Goal: Information Seeking & Learning: Learn about a topic

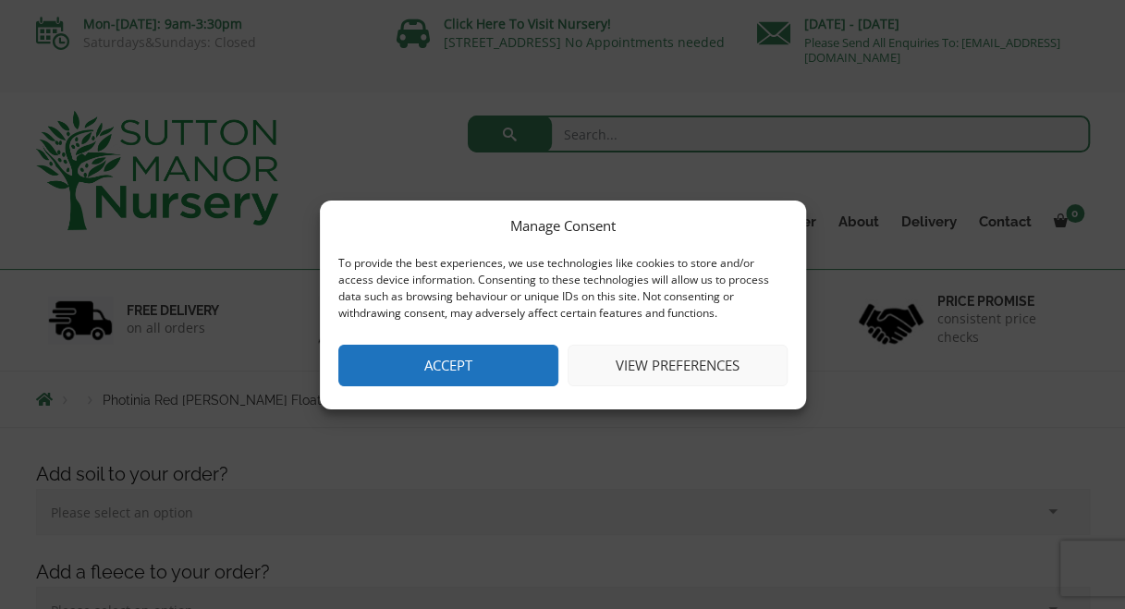
drag, startPoint x: 451, startPoint y: 368, endPoint x: 381, endPoint y: 315, distance: 87.8
click at [451, 368] on button "Accept" at bounding box center [448, 366] width 220 height 42
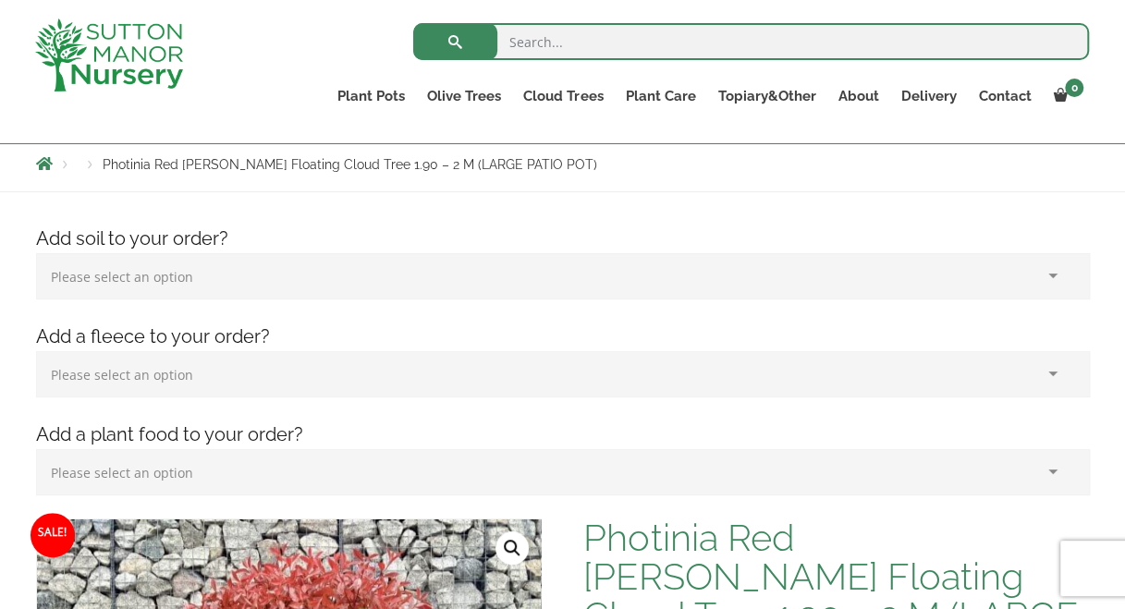
scroll to position [185, 0]
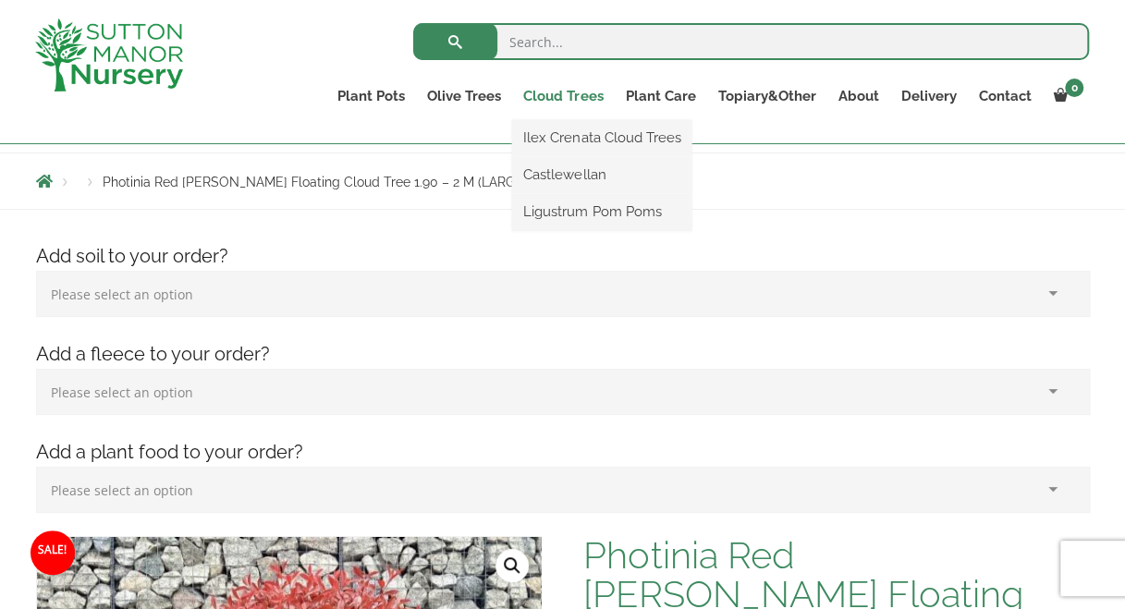
click at [556, 99] on link "Cloud Trees" at bounding box center [563, 96] width 102 height 26
click at [575, 92] on link "Cloud Trees" at bounding box center [563, 96] width 102 height 26
click at [583, 140] on link "Ilex Crenata Cloud Trees" at bounding box center [601, 138] width 179 height 28
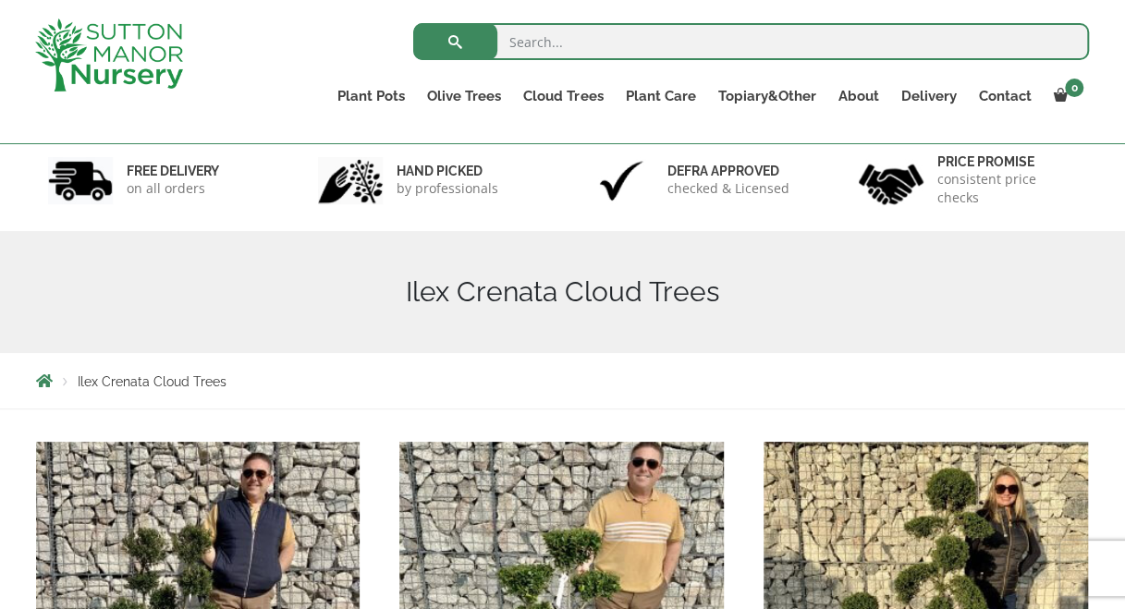
scroll to position [92, 0]
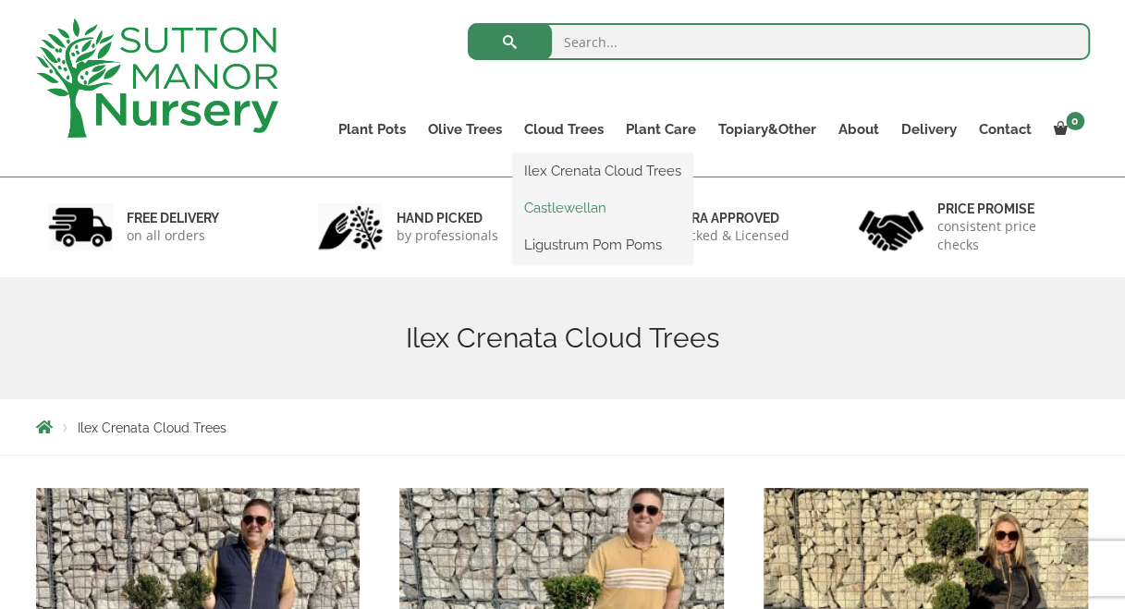
click at [566, 209] on link "Castlewellan" at bounding box center [602, 208] width 179 height 28
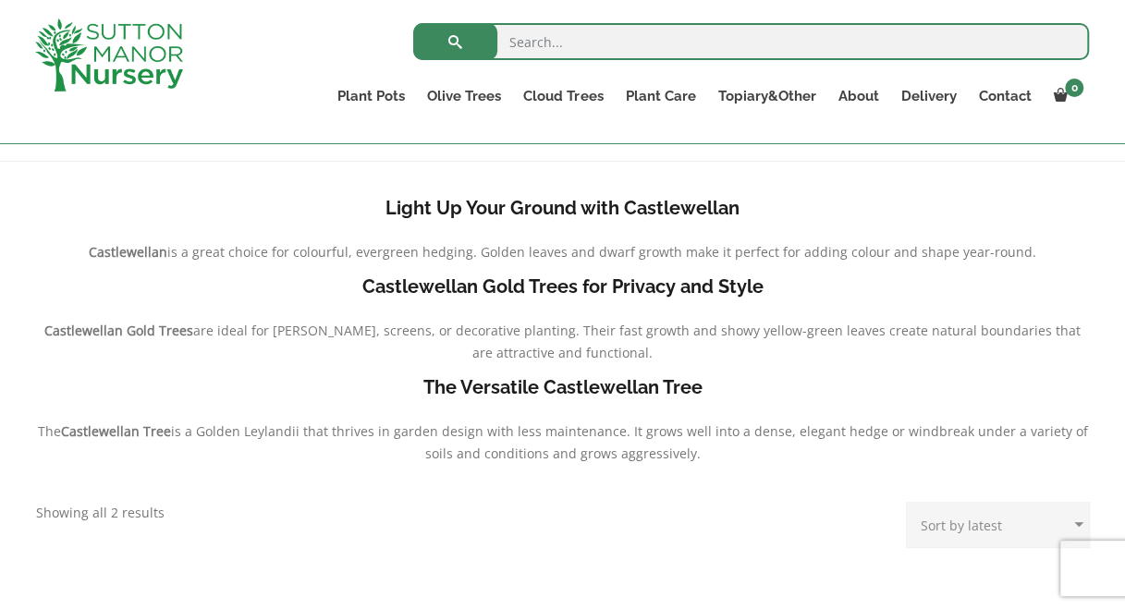
scroll to position [408, 0]
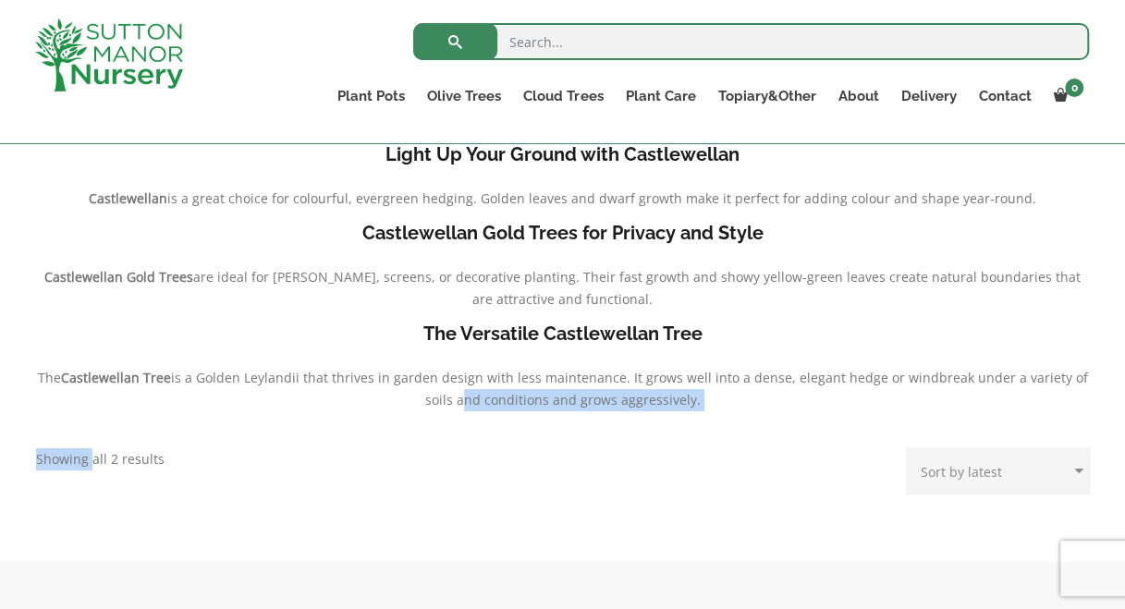
drag, startPoint x: 77, startPoint y: 446, endPoint x: 77, endPoint y: 458, distance: 12.0
click at [77, 458] on div "Light Up Your Ground with Castlewellan Castlewellan is a great choice for colou…" at bounding box center [562, 335] width 1081 height 417
click at [77, 460] on p "Showing all 2 results Sorted by latest" at bounding box center [100, 459] width 128 height 22
click at [207, 461] on div "Light Up Your Ground with Castlewellan Castlewellan is a great choice for colou…" at bounding box center [562, 335] width 1081 height 417
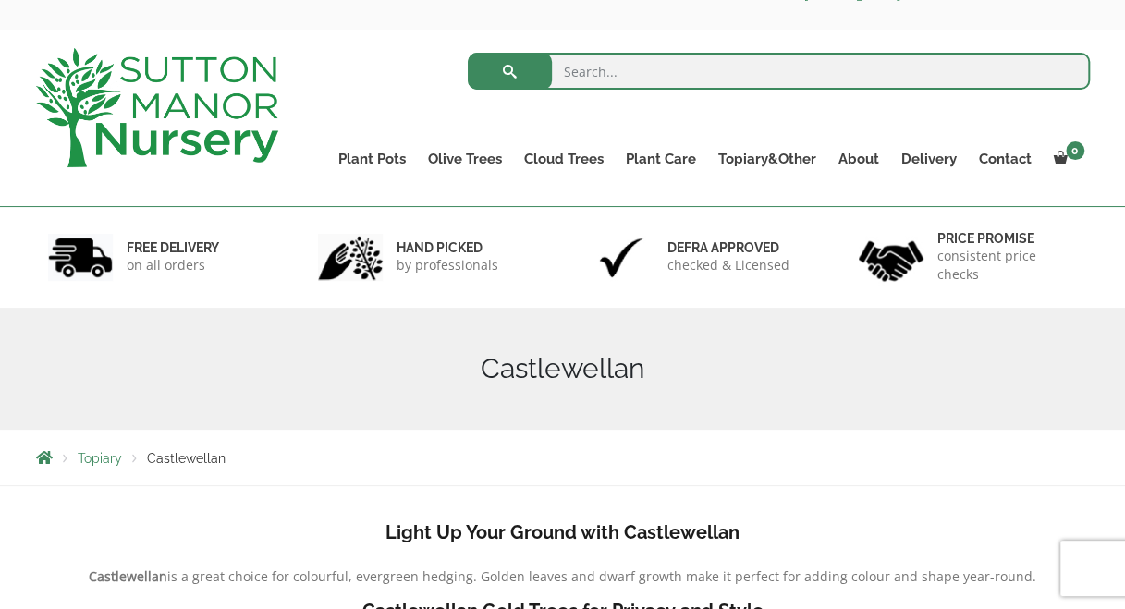
scroll to position [0, 0]
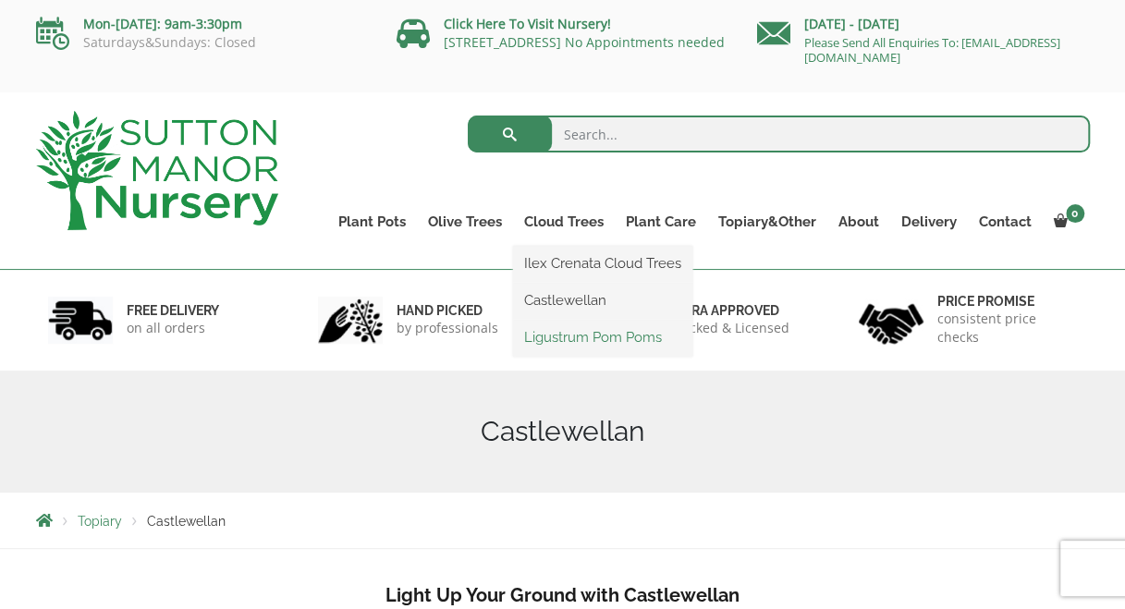
click at [570, 332] on link "Ligustrum Pom Poms" at bounding box center [602, 338] width 179 height 28
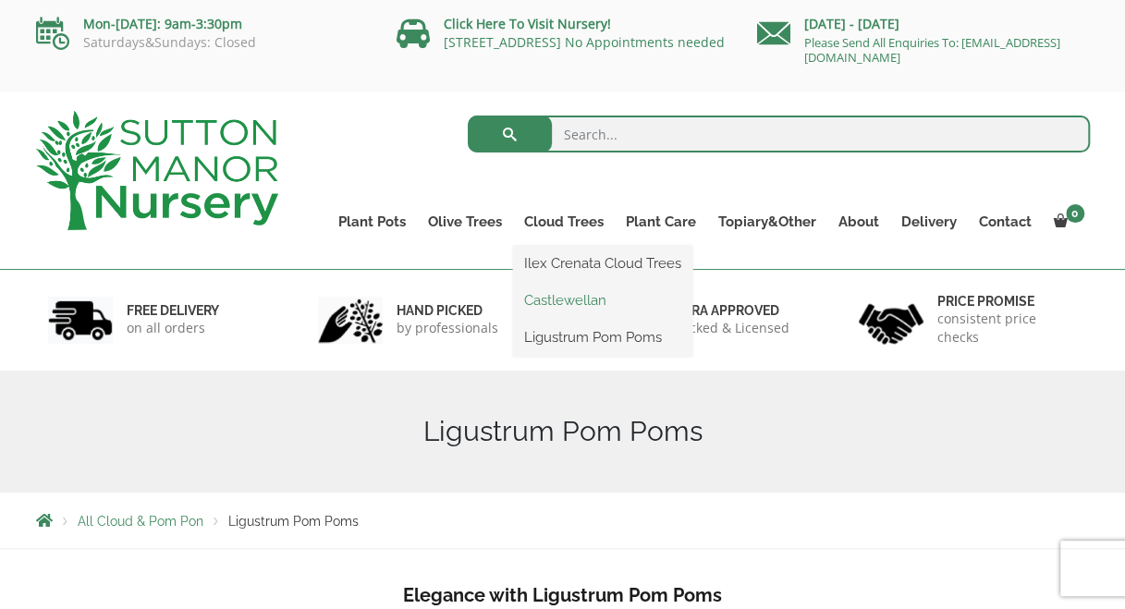
click at [564, 290] on link "Castlewellan" at bounding box center [602, 301] width 179 height 28
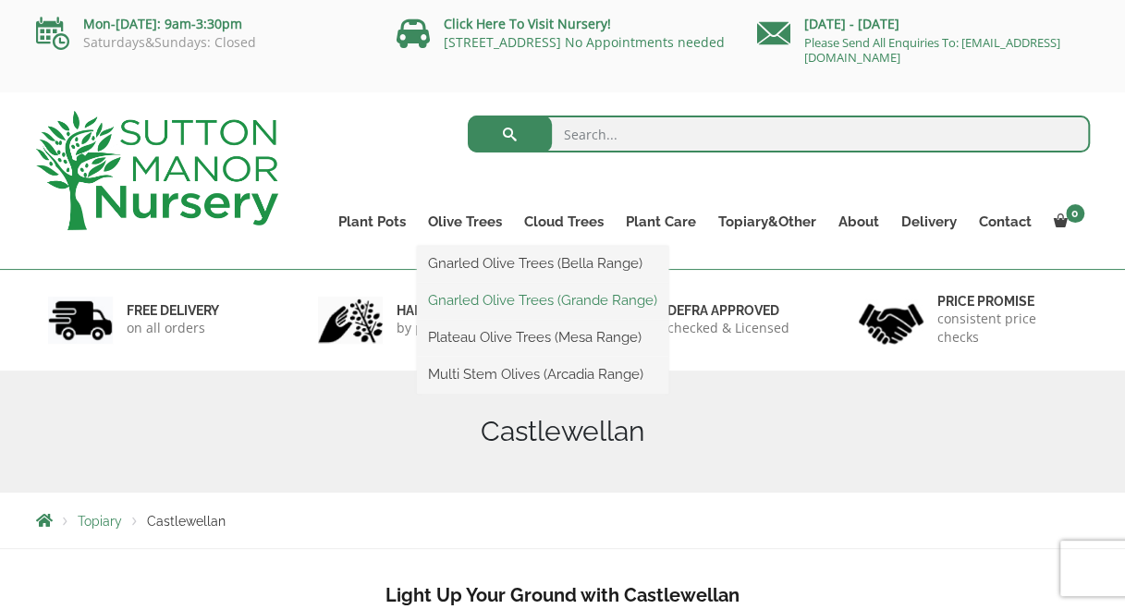
click at [466, 291] on link "Gnarled Olive Trees (Grande Range)" at bounding box center [542, 301] width 251 height 28
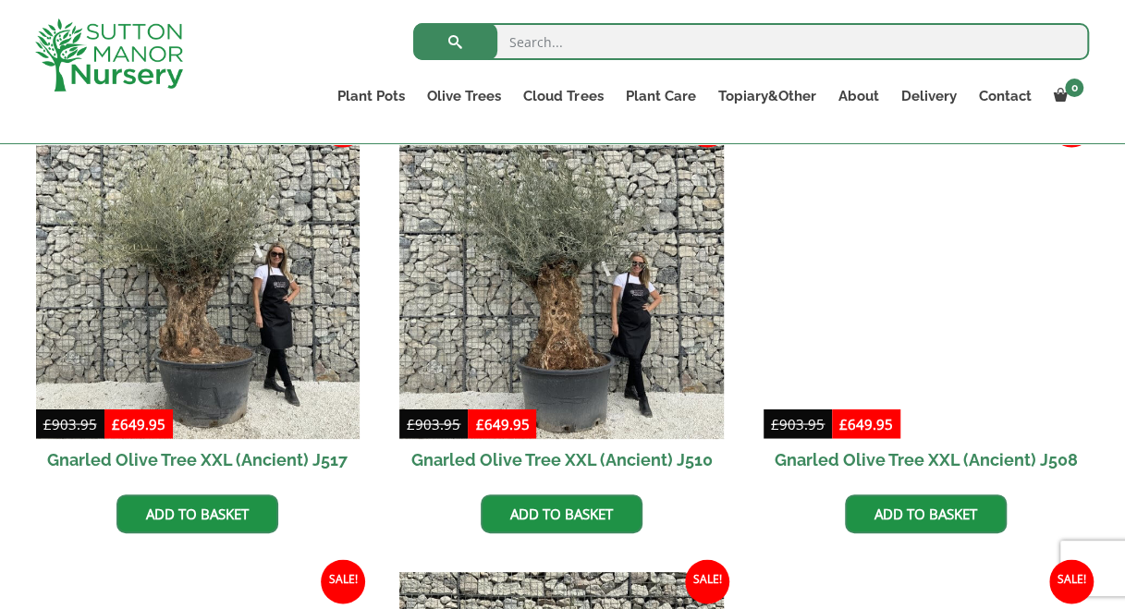
scroll to position [1386, 0]
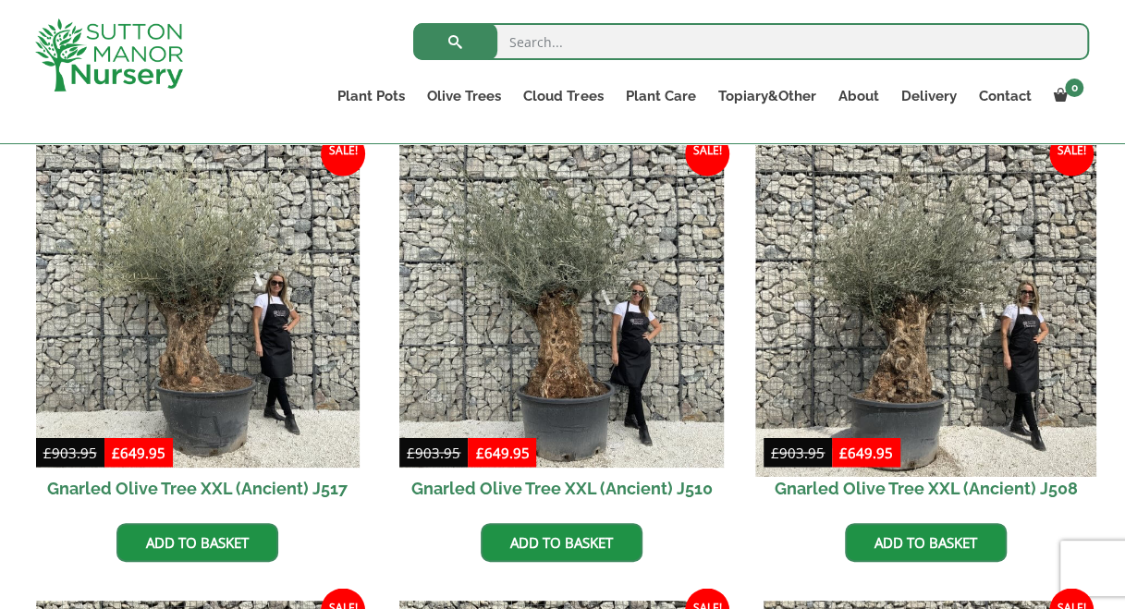
click at [922, 287] on img at bounding box center [925, 306] width 340 height 340
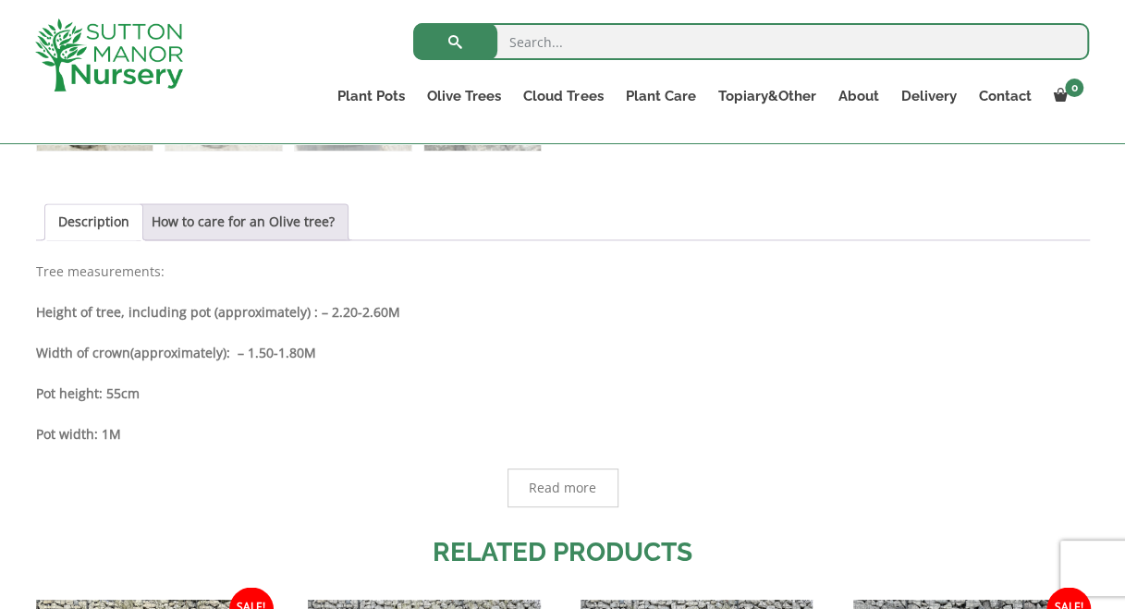
scroll to position [1202, 0]
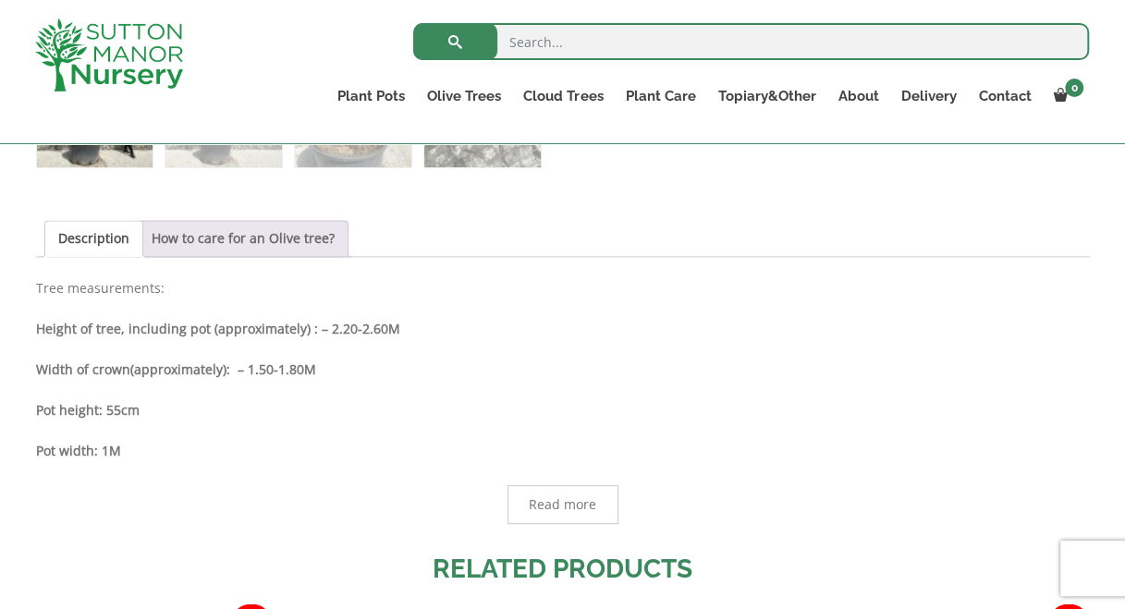
click at [248, 243] on link "How to care for an Olive tree?" at bounding box center [243, 238] width 183 height 35
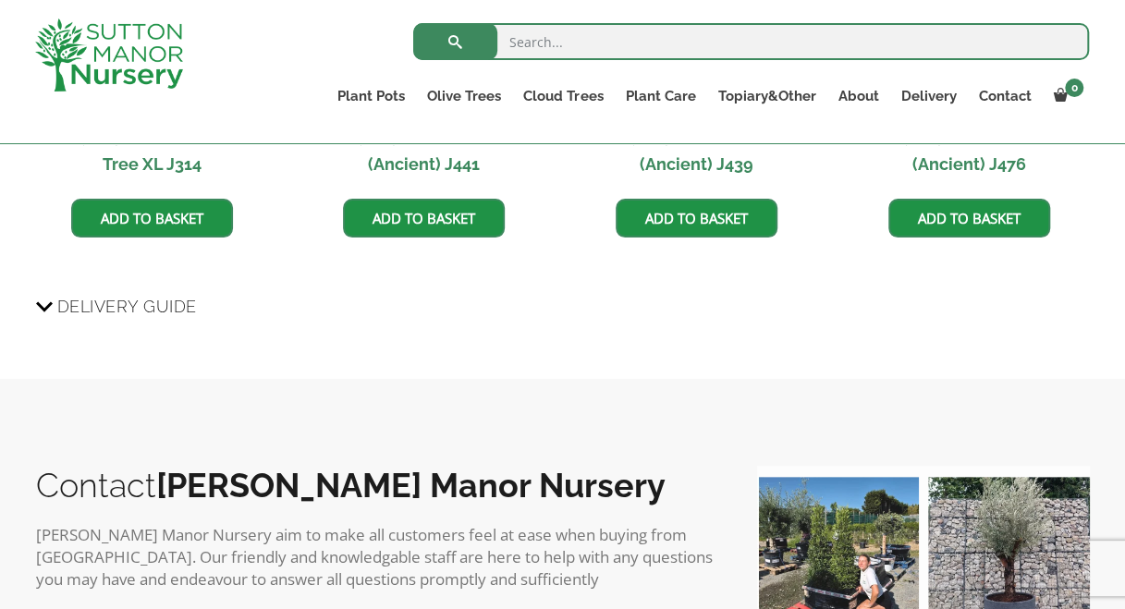
scroll to position [2126, 0]
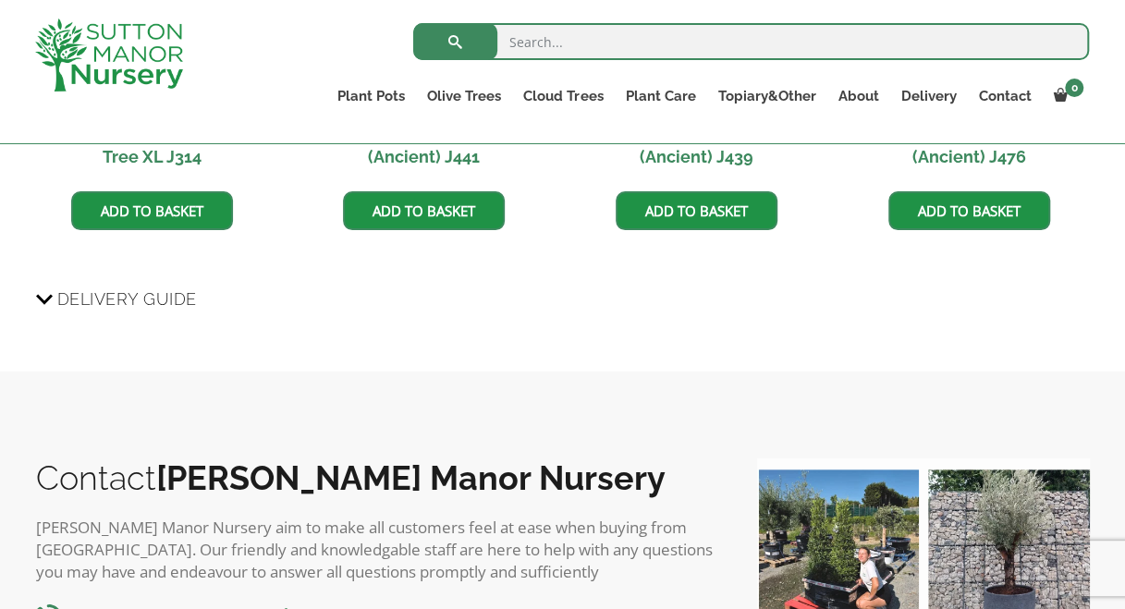
click at [113, 298] on span "Delivery Guide" at bounding box center [127, 299] width 140 height 34
click at [0, 0] on input "Delivery Guide" at bounding box center [0, 0] width 0 height 0
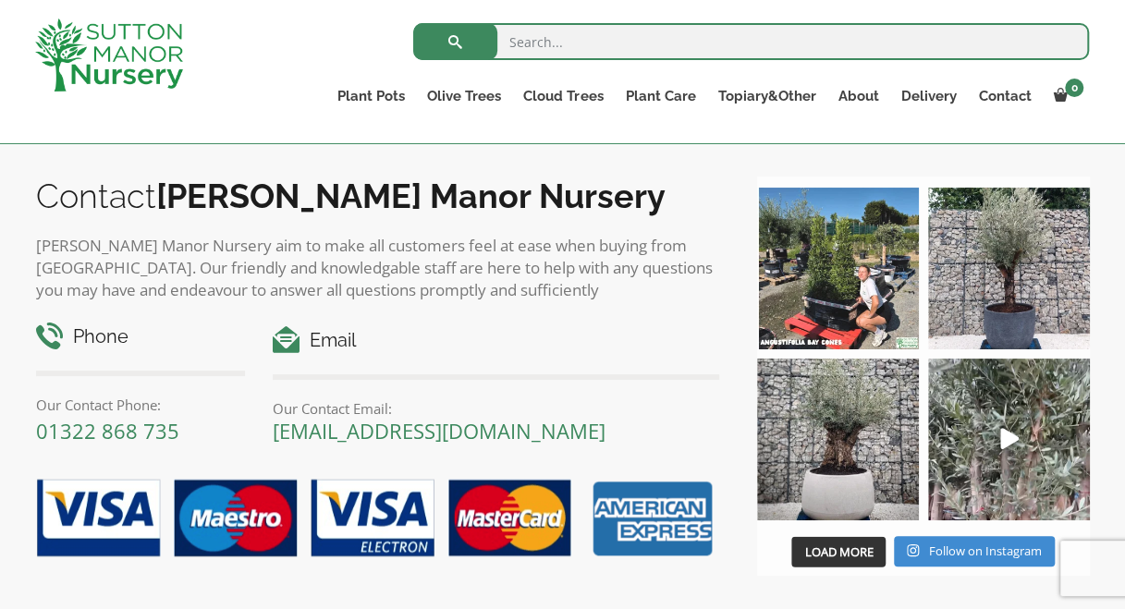
scroll to position [4991, 0]
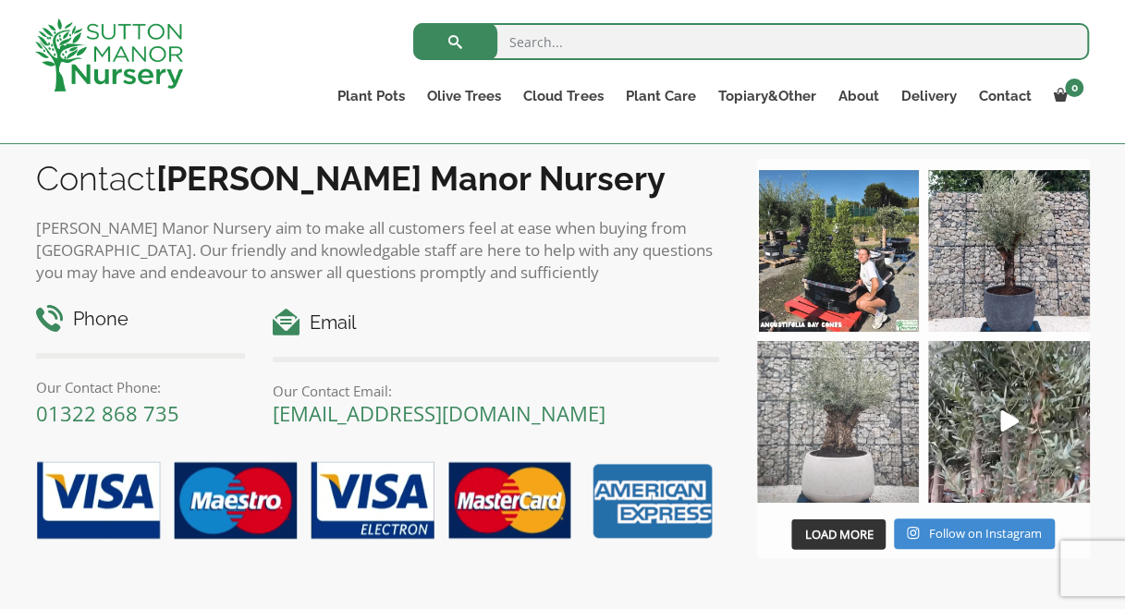
click at [806, 436] on img at bounding box center [838, 422] width 162 height 162
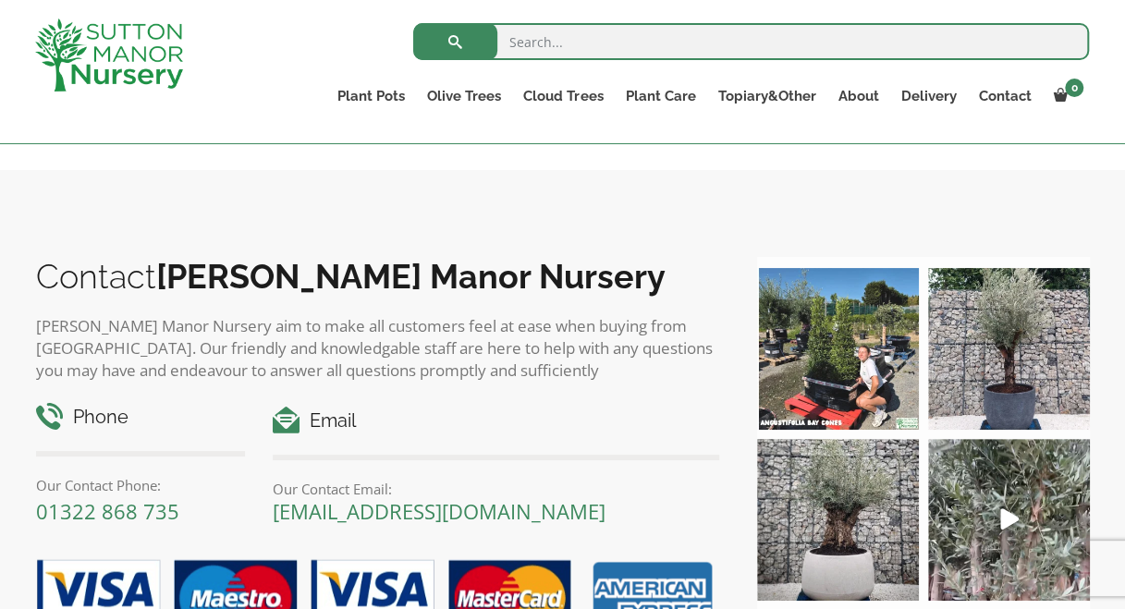
scroll to position [4806, 0]
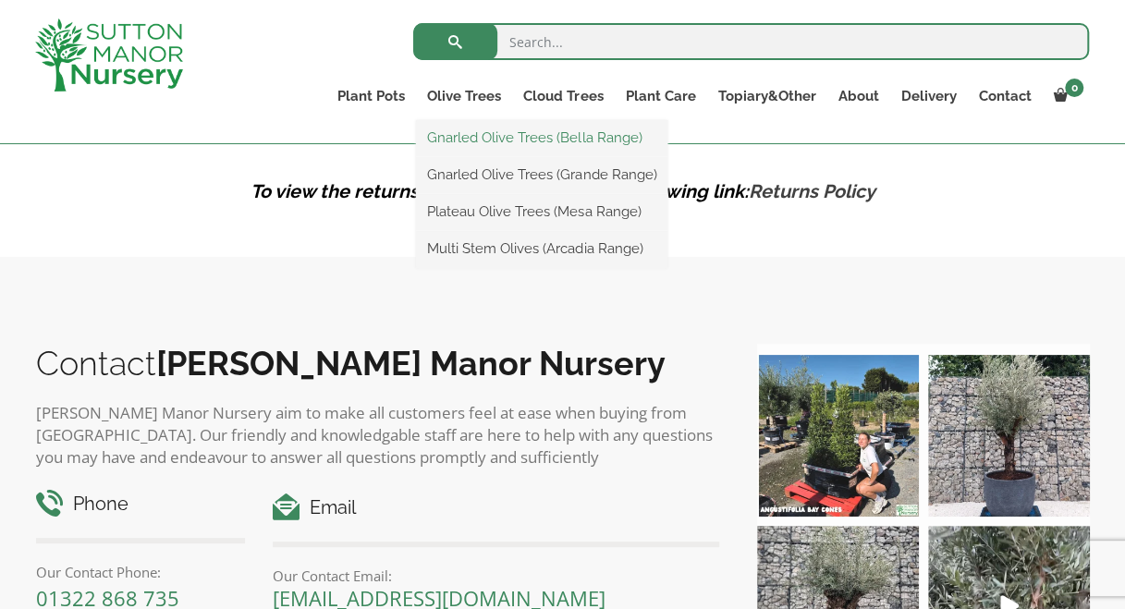
click at [469, 143] on link "Gnarled Olive Trees (Bella Range)" at bounding box center [541, 138] width 251 height 28
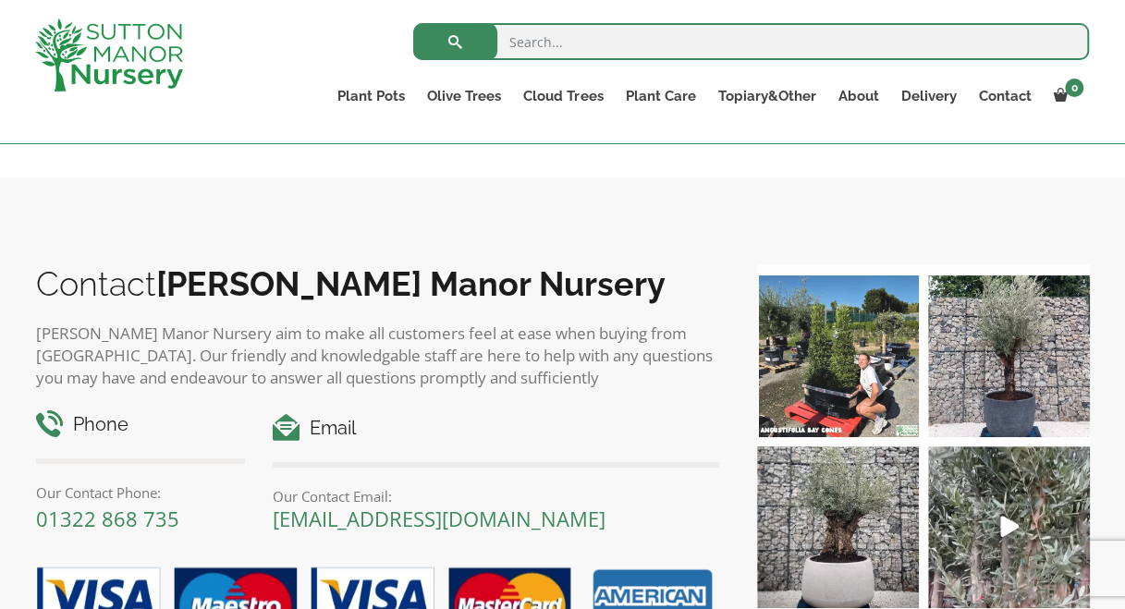
scroll to position [416, 0]
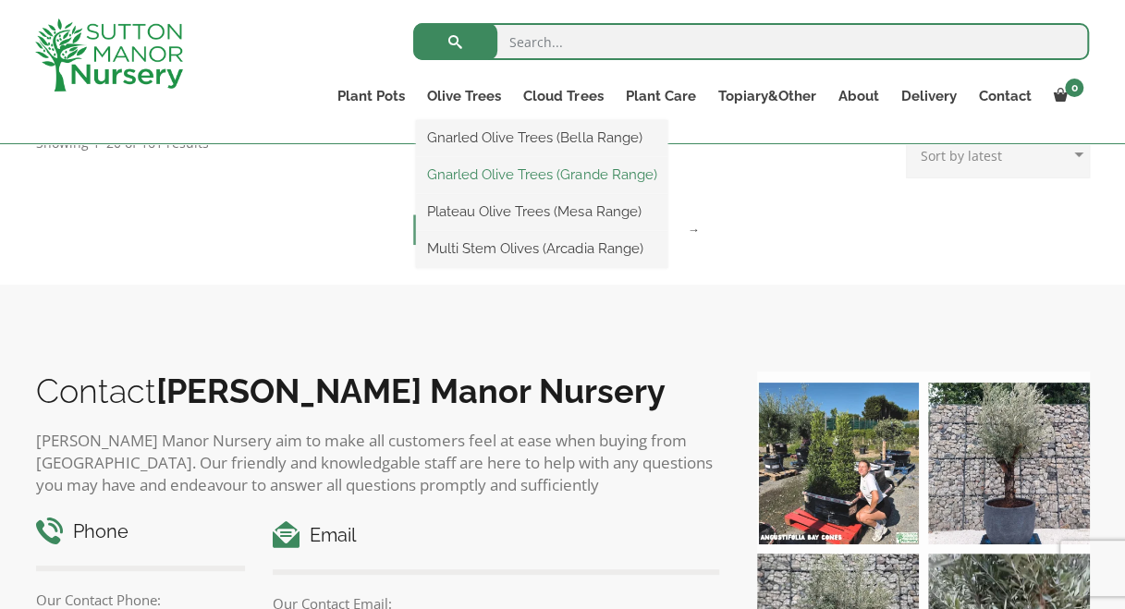
click at [473, 173] on link "Gnarled Olive Trees (Grande Range)" at bounding box center [541, 175] width 251 height 28
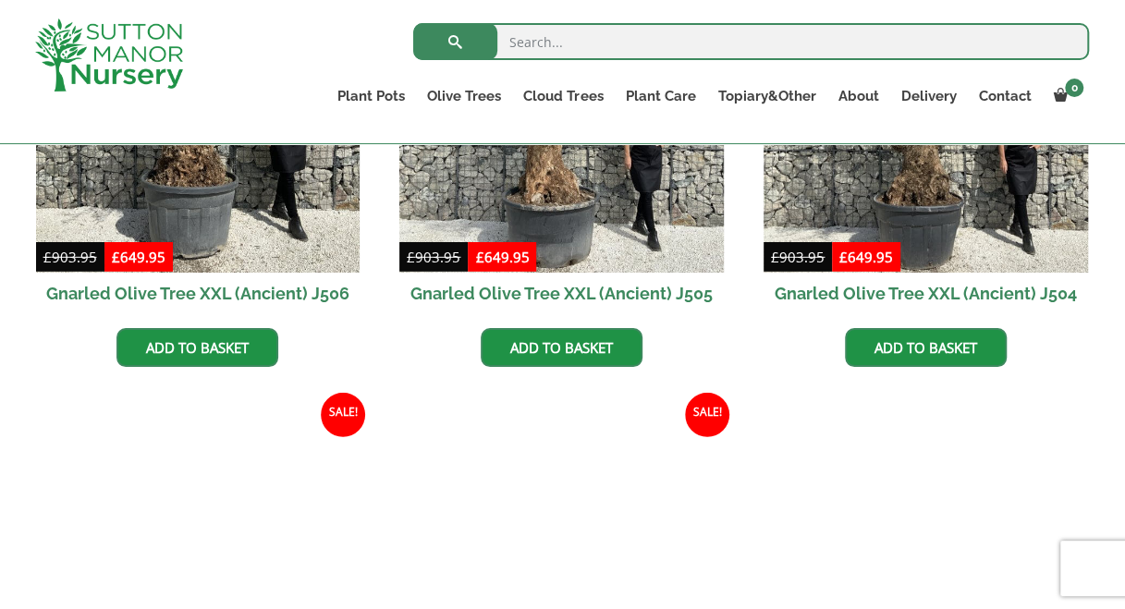
scroll to position [2865, 0]
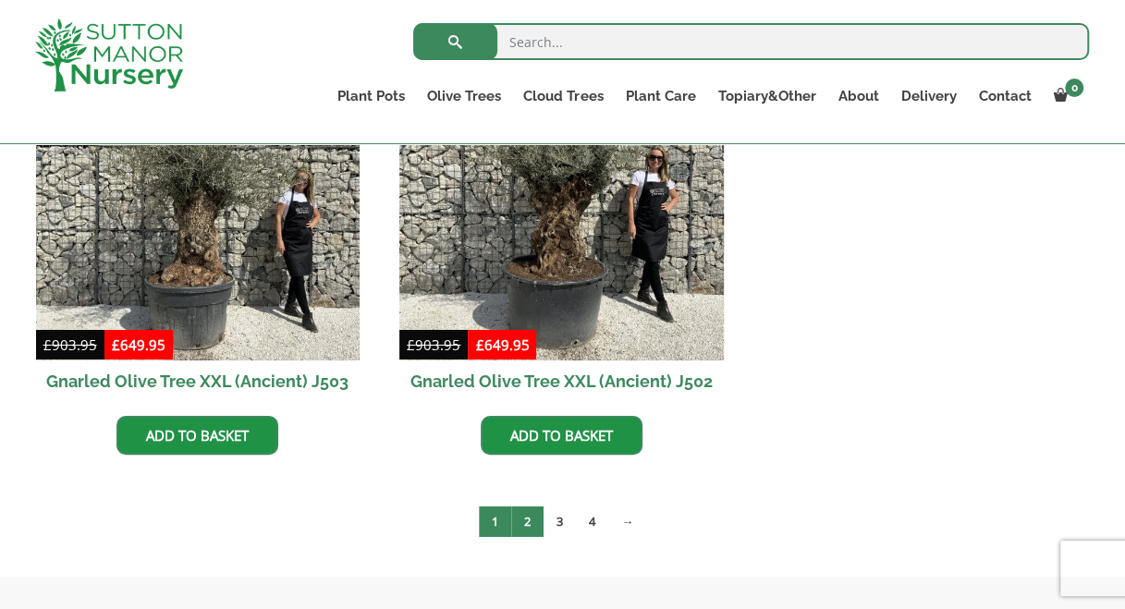
click at [517, 521] on link "2" at bounding box center [527, 522] width 32 height 31
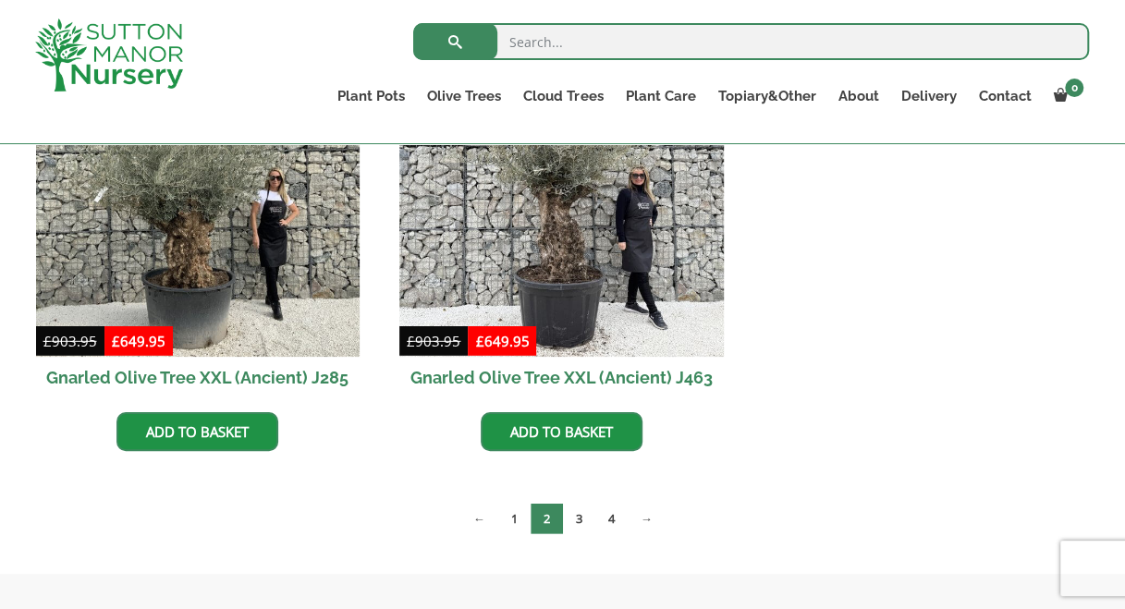
scroll to position [2588, 0]
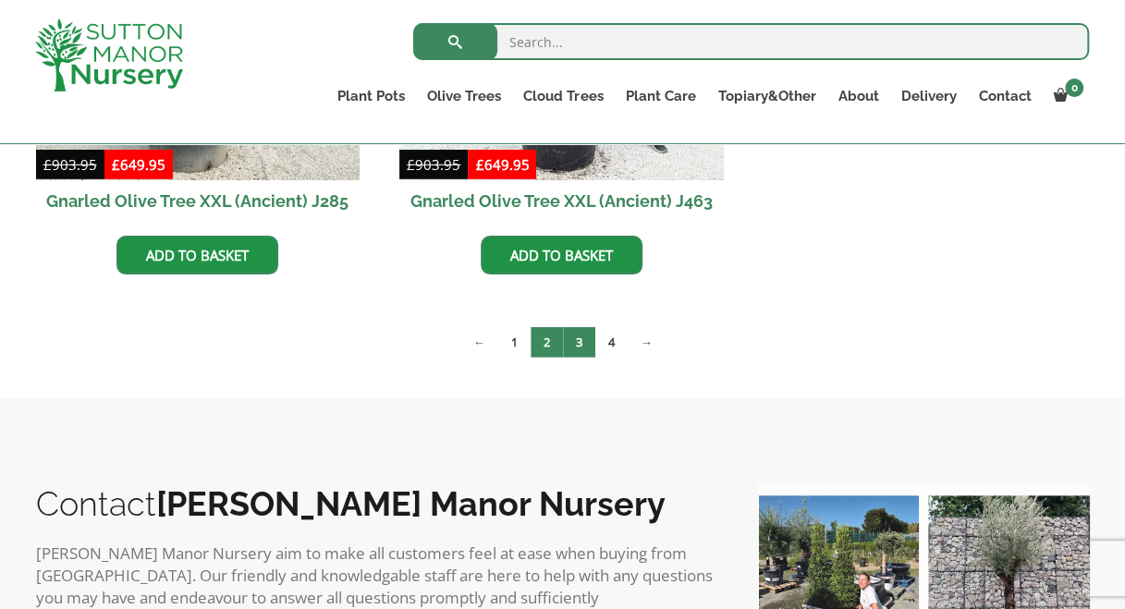
click at [581, 341] on link "3" at bounding box center [579, 342] width 32 height 31
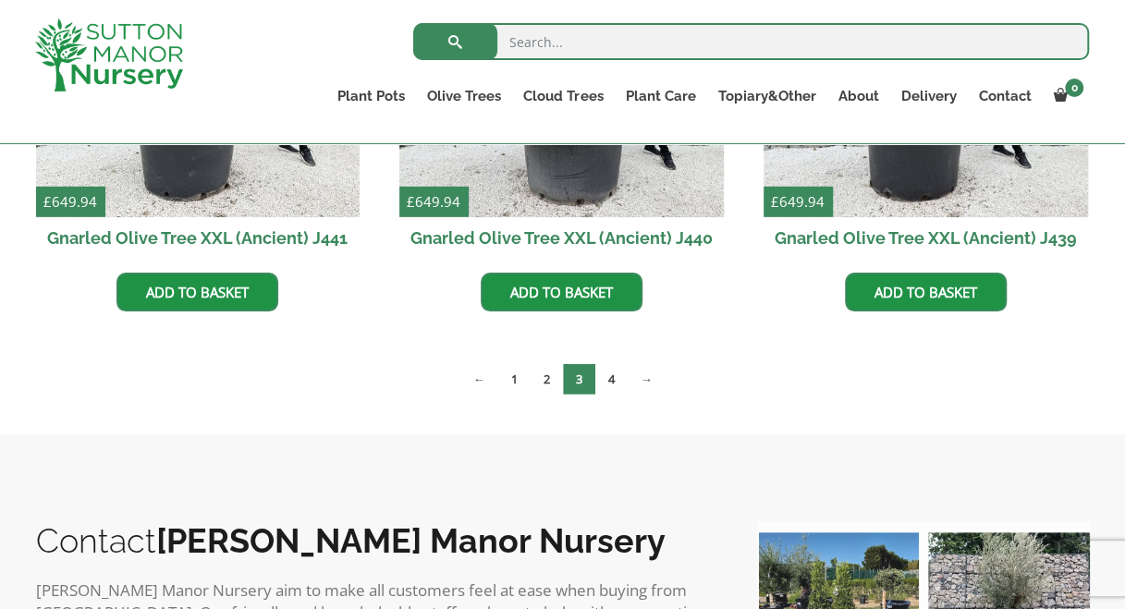
scroll to position [2680, 0]
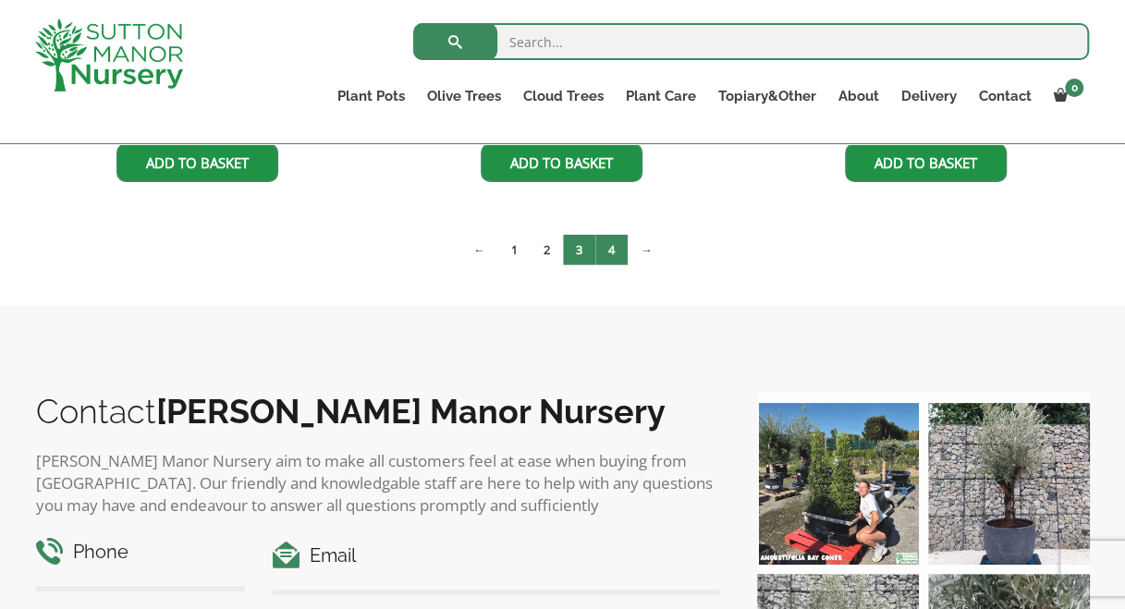
click at [619, 259] on link "4" at bounding box center [611, 250] width 32 height 31
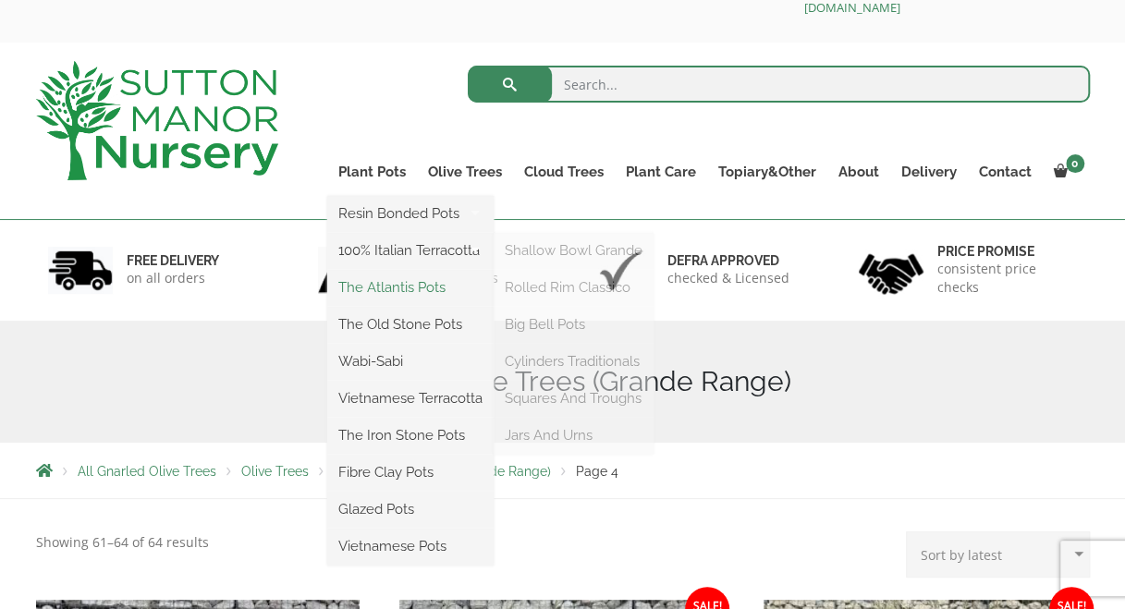
scroll to position [92, 0]
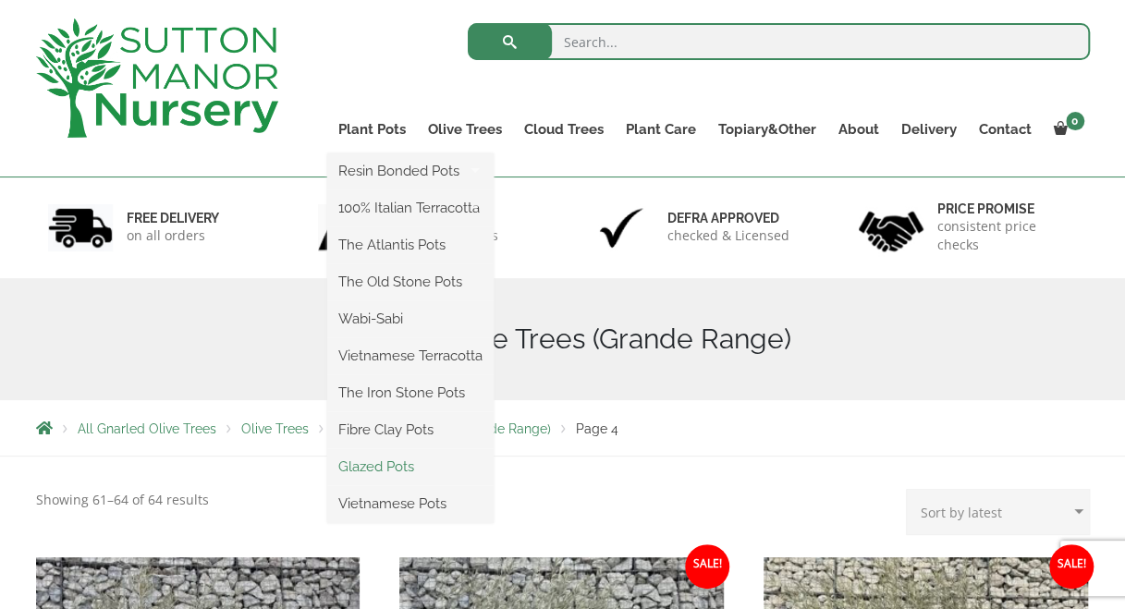
click at [359, 460] on link "Glazed Pots" at bounding box center [410, 467] width 166 height 28
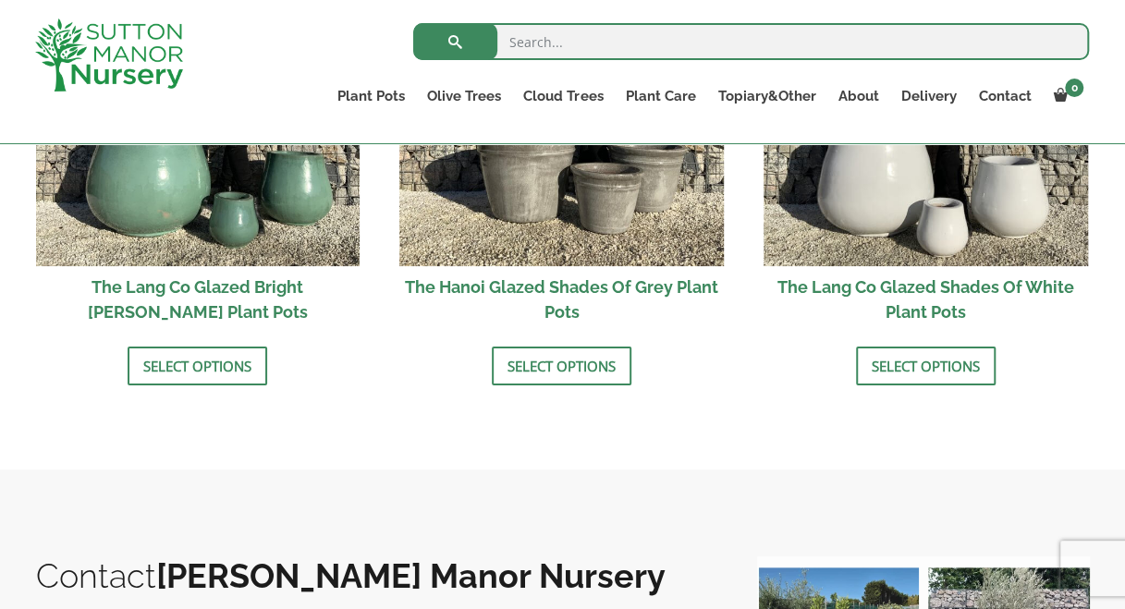
scroll to position [1658, 0]
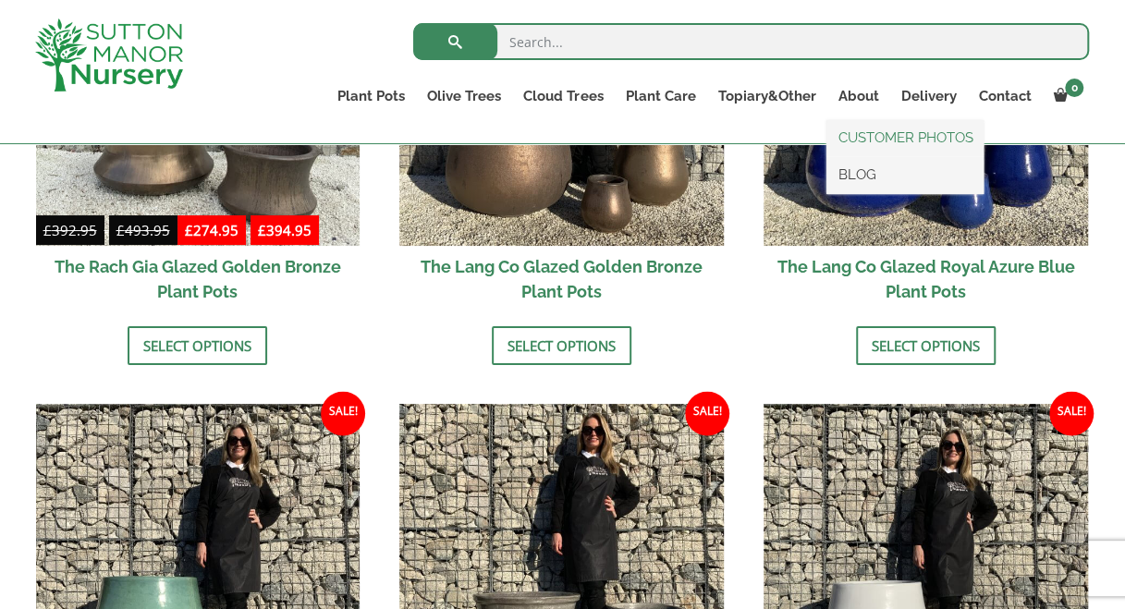
click at [841, 125] on link "CUSTOMER PHOTOS" at bounding box center [904, 138] width 157 height 28
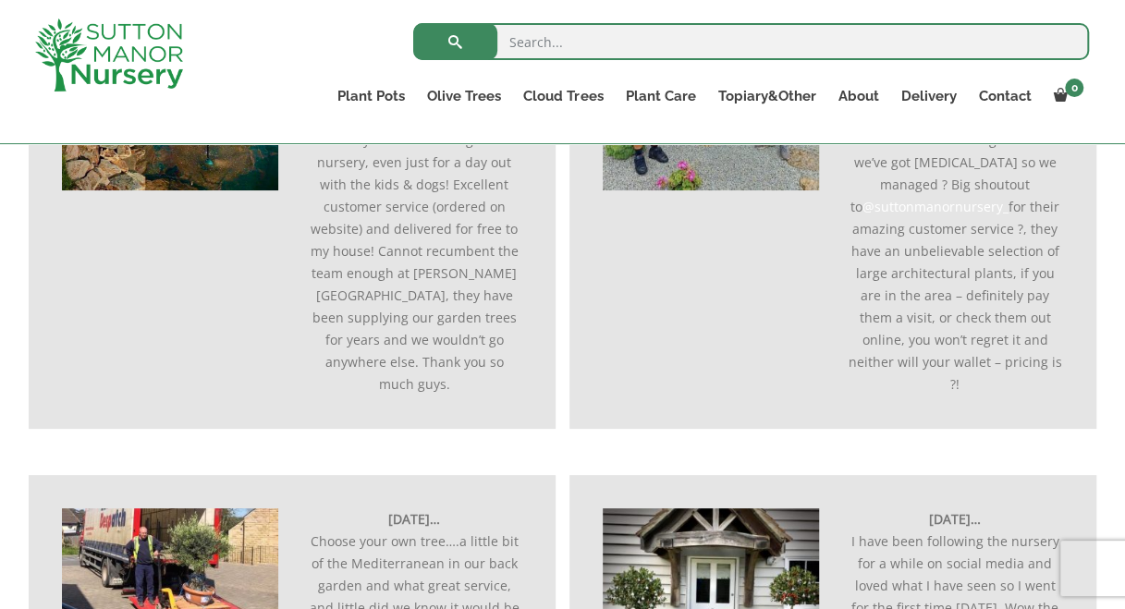
scroll to position [1202, 0]
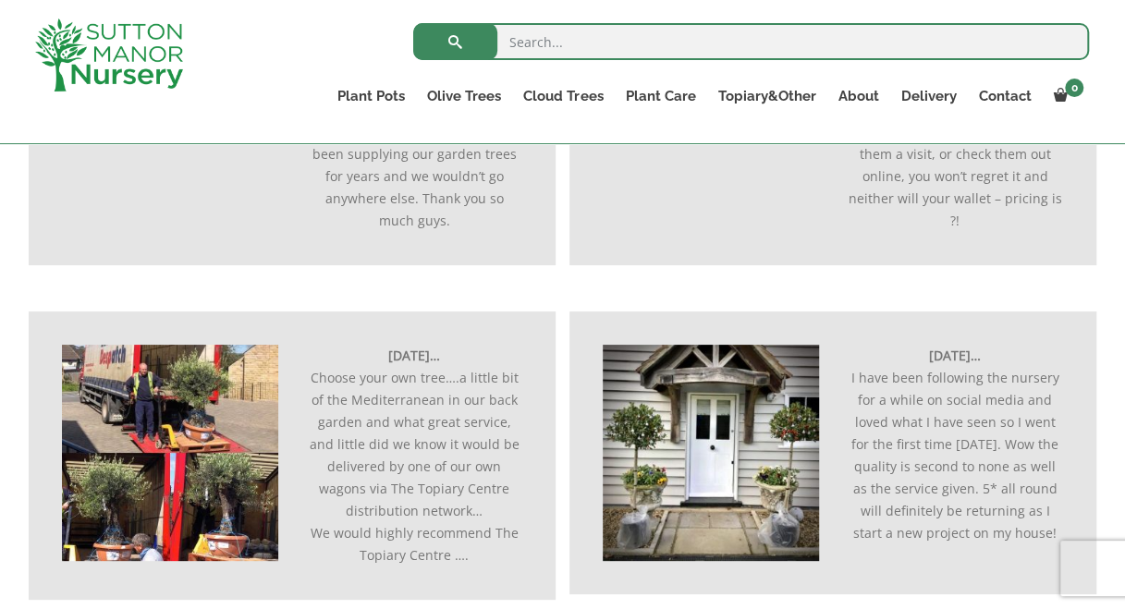
click at [192, 377] on img at bounding box center [170, 453] width 216 height 216
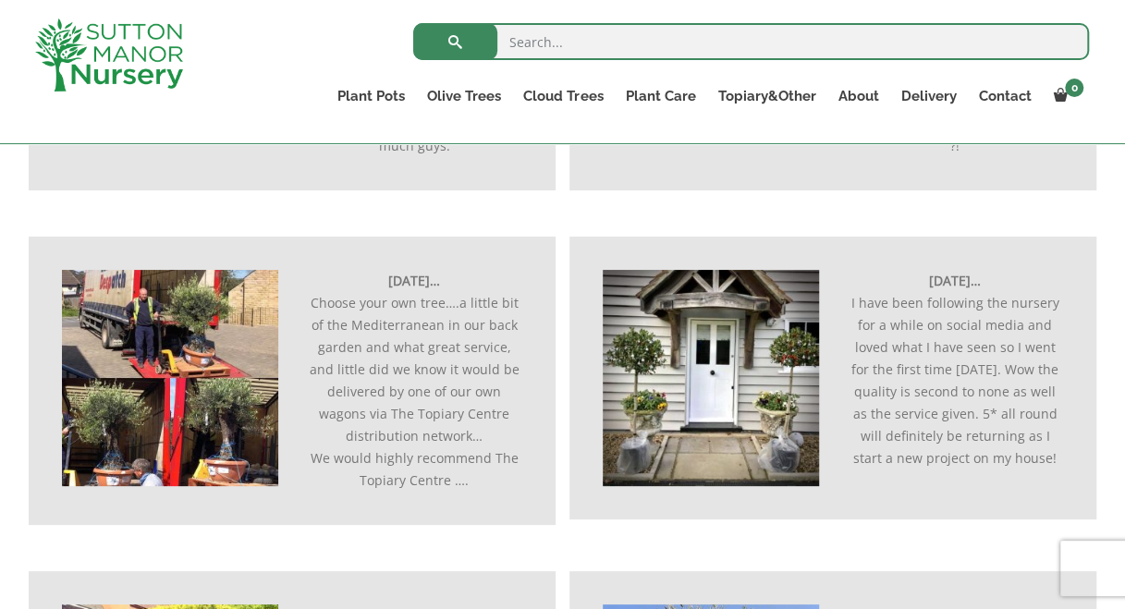
scroll to position [1294, 0]
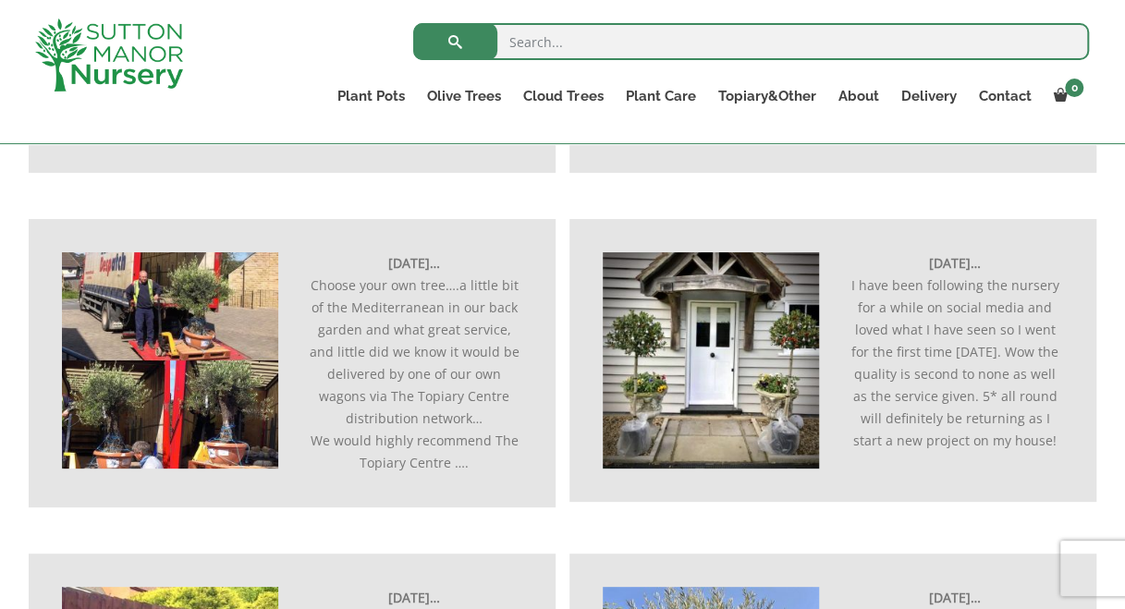
click at [187, 355] on img at bounding box center [170, 360] width 216 height 216
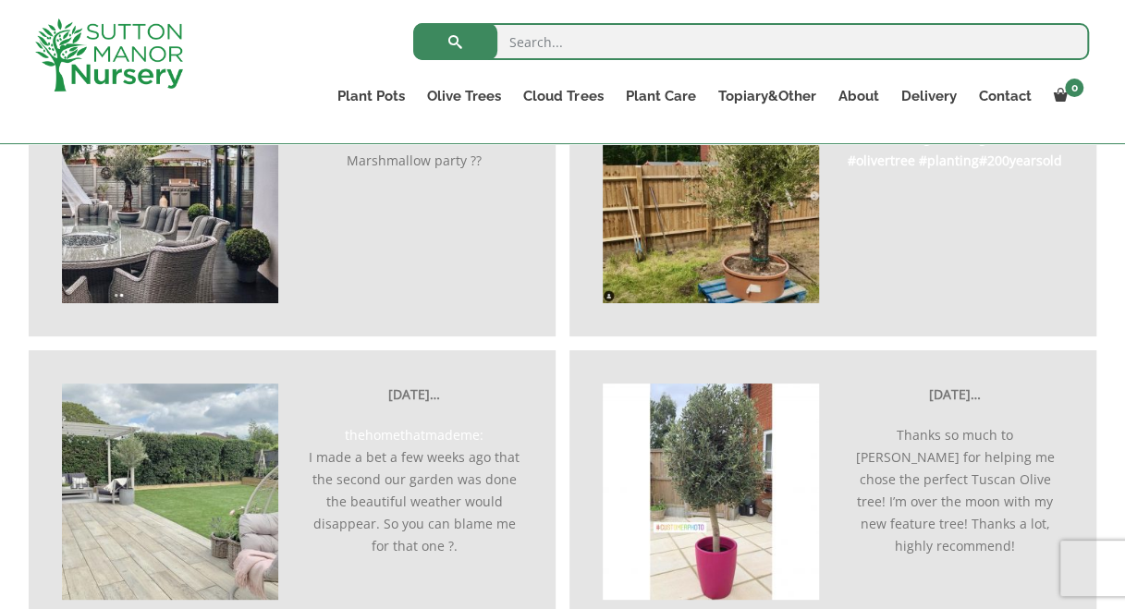
scroll to position [4344, 0]
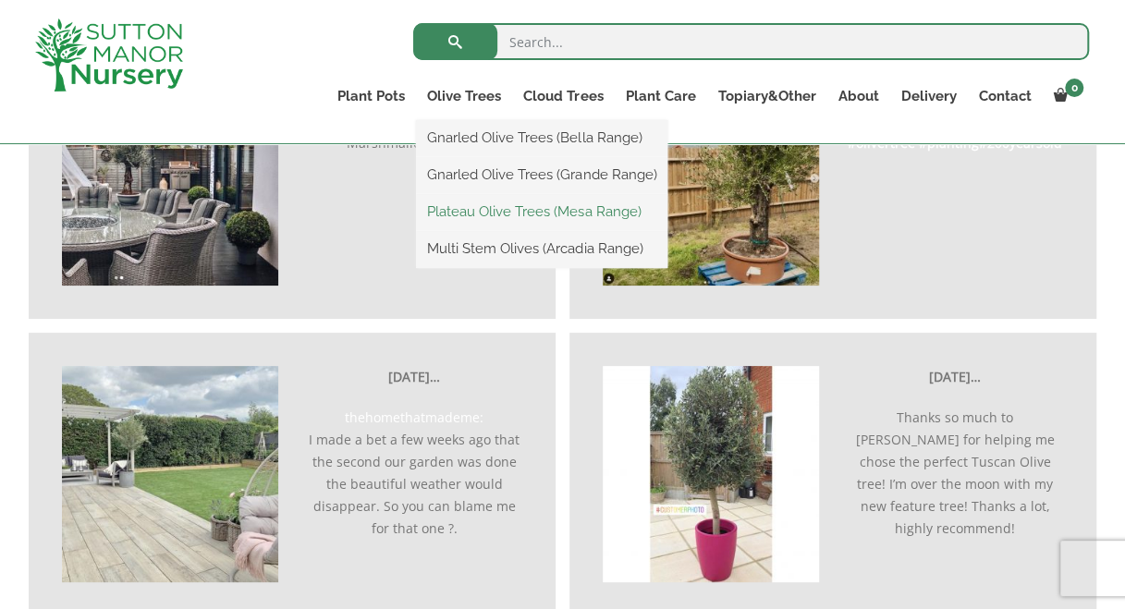
click at [491, 214] on link "Plateau Olive Trees (Mesa Range)" at bounding box center [541, 212] width 251 height 28
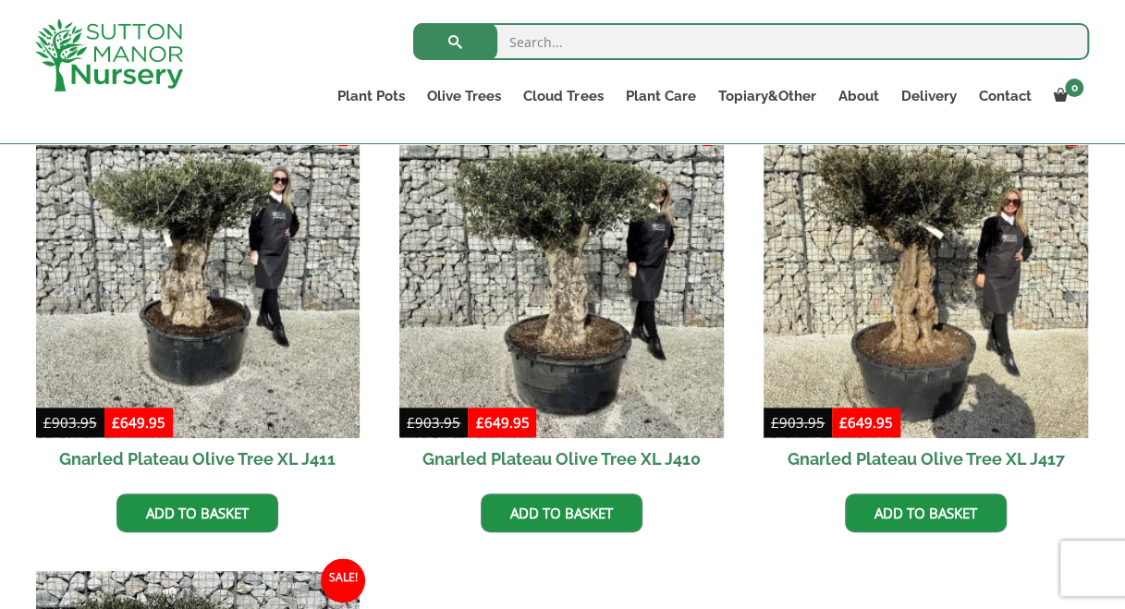
scroll to position [739, 0]
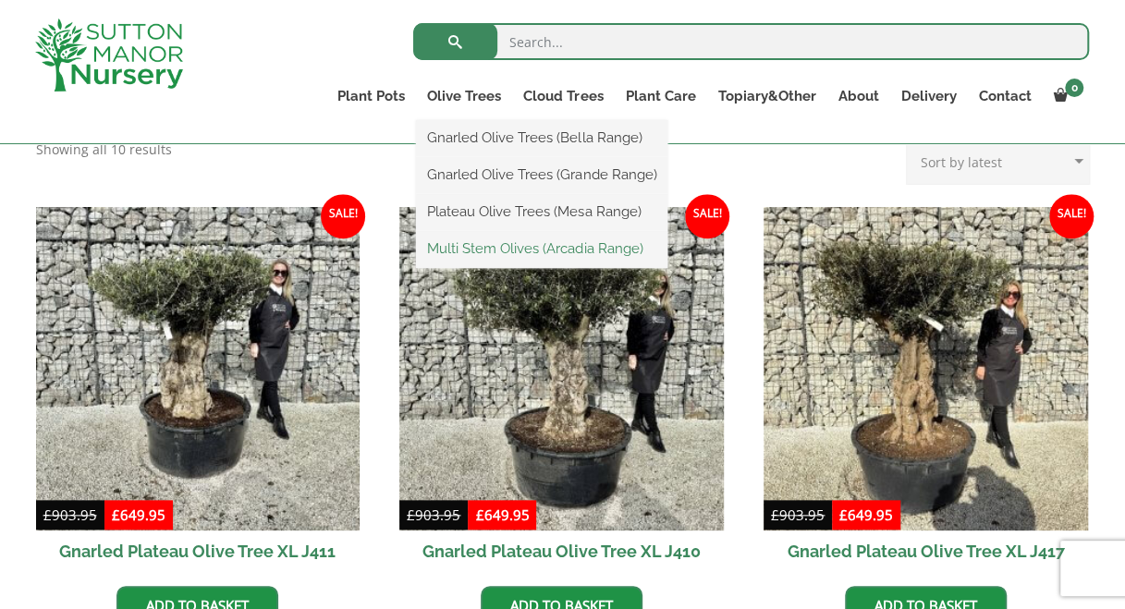
click at [476, 253] on link "Multi Stem Olives (Arcadia Range)" at bounding box center [541, 249] width 251 height 28
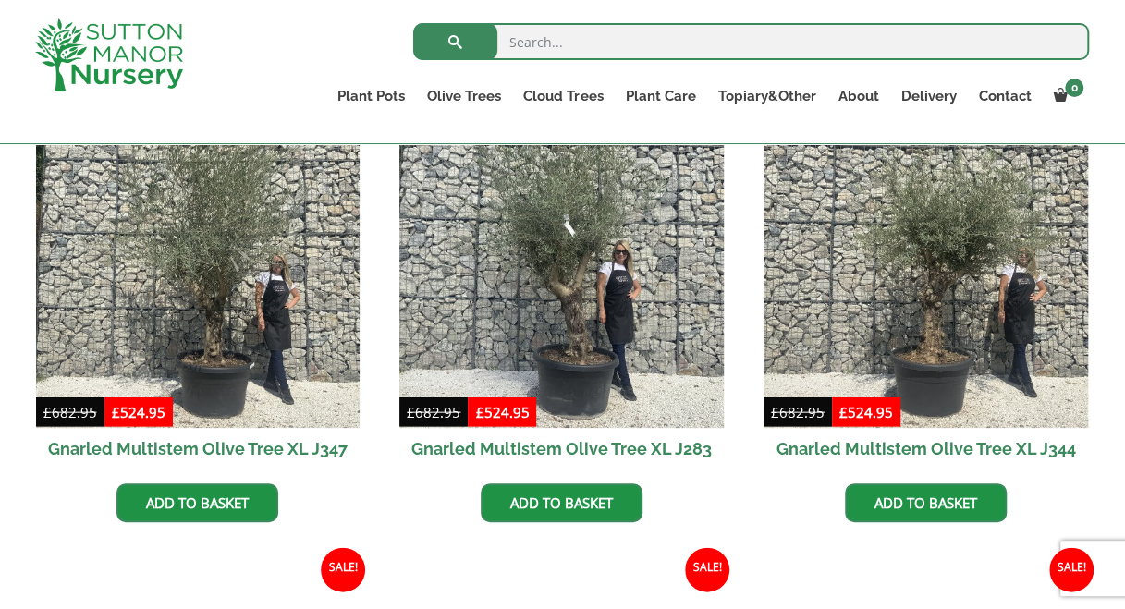
scroll to position [1571, 0]
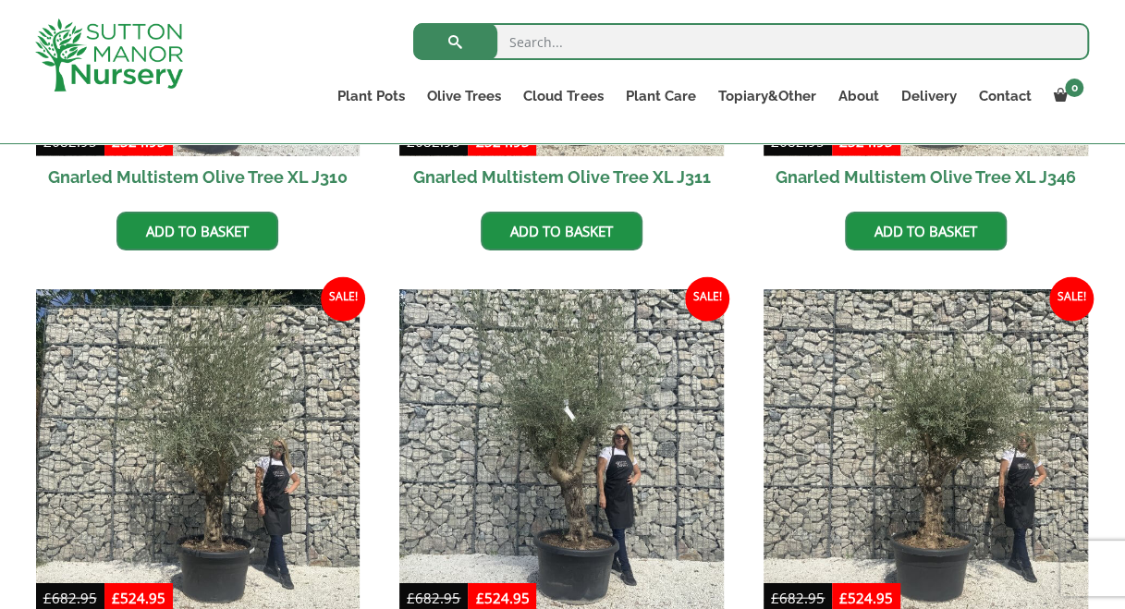
click at [128, 37] on img at bounding box center [109, 54] width 148 height 73
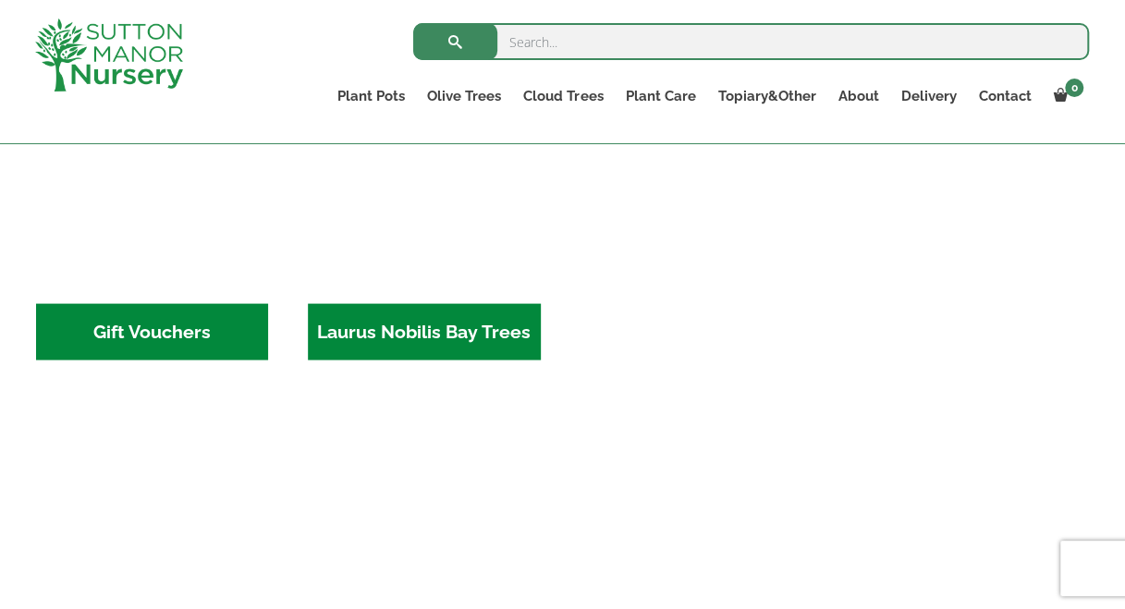
scroll to position [1712, 0]
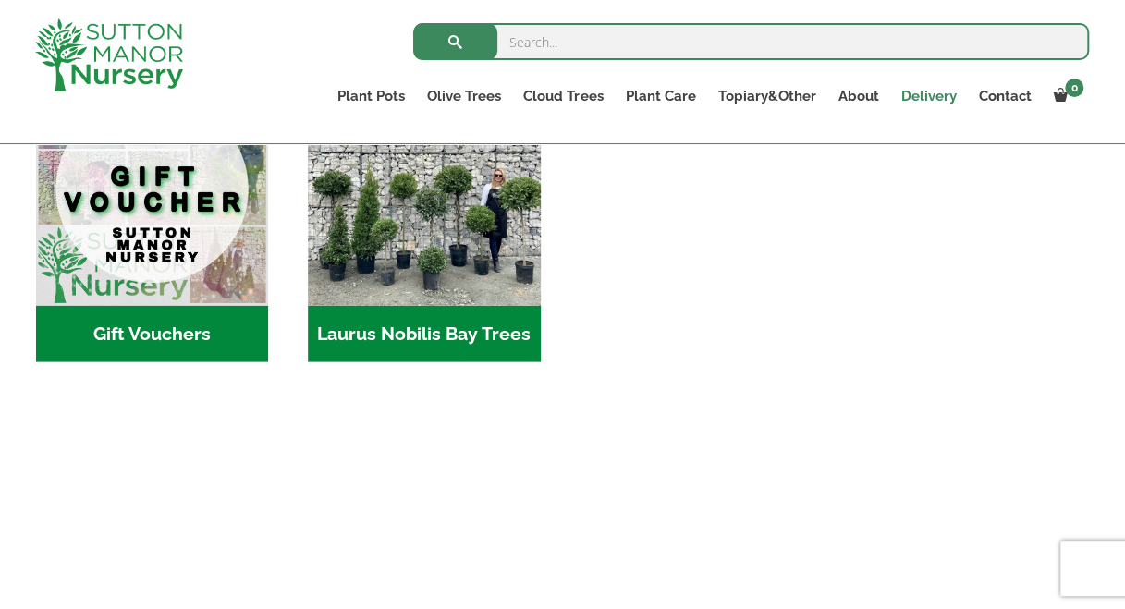
click at [920, 94] on link "Delivery" at bounding box center [928, 96] width 78 height 26
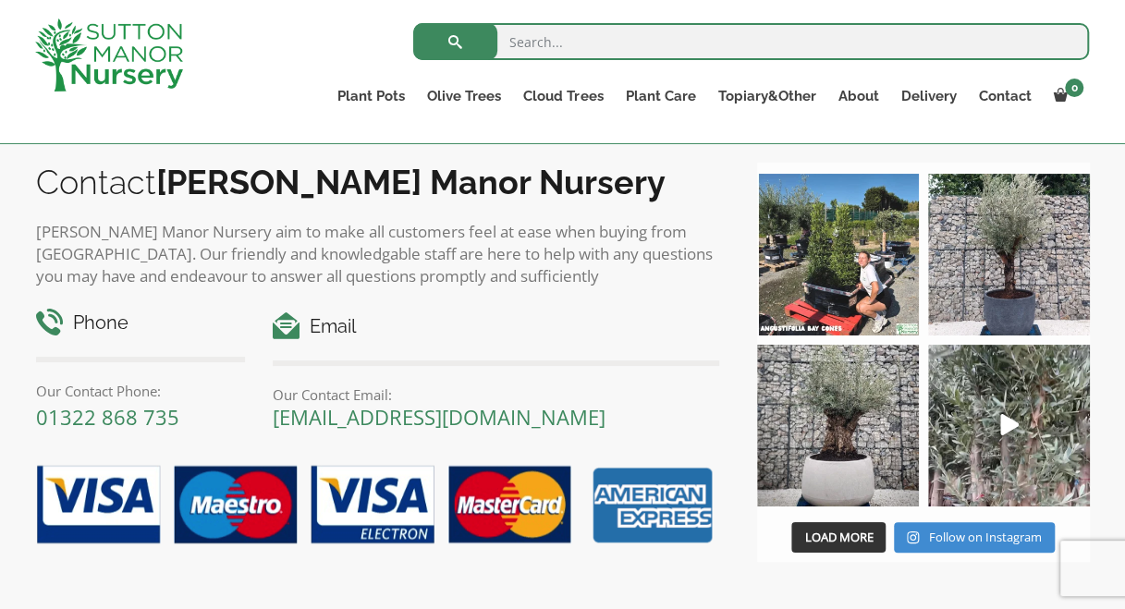
scroll to position [3143, 0]
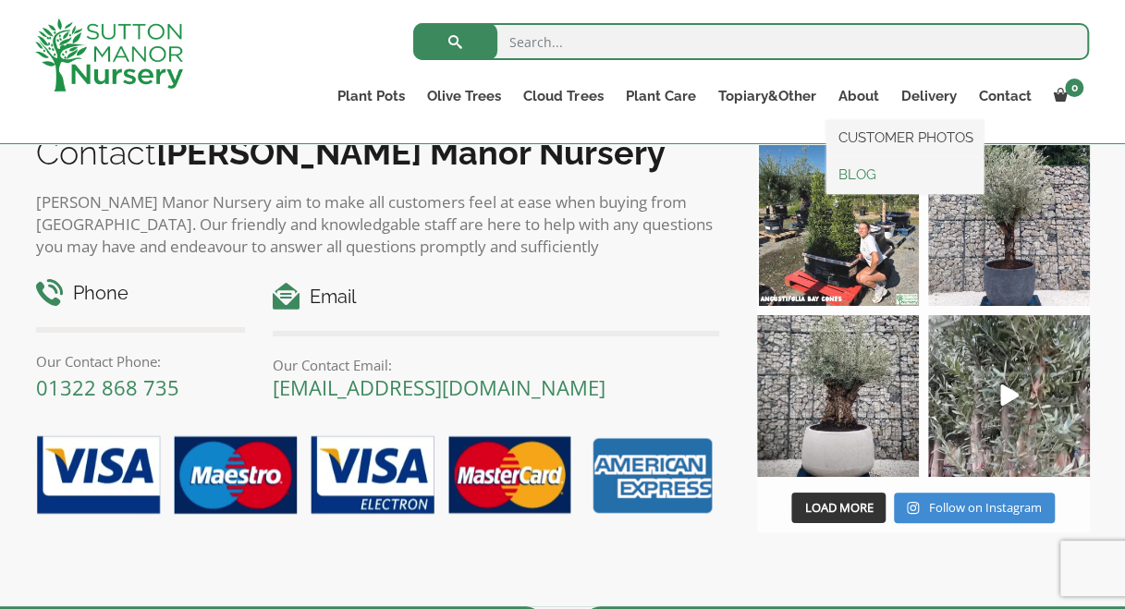
click at [861, 163] on link "BLOG" at bounding box center [904, 175] width 157 height 28
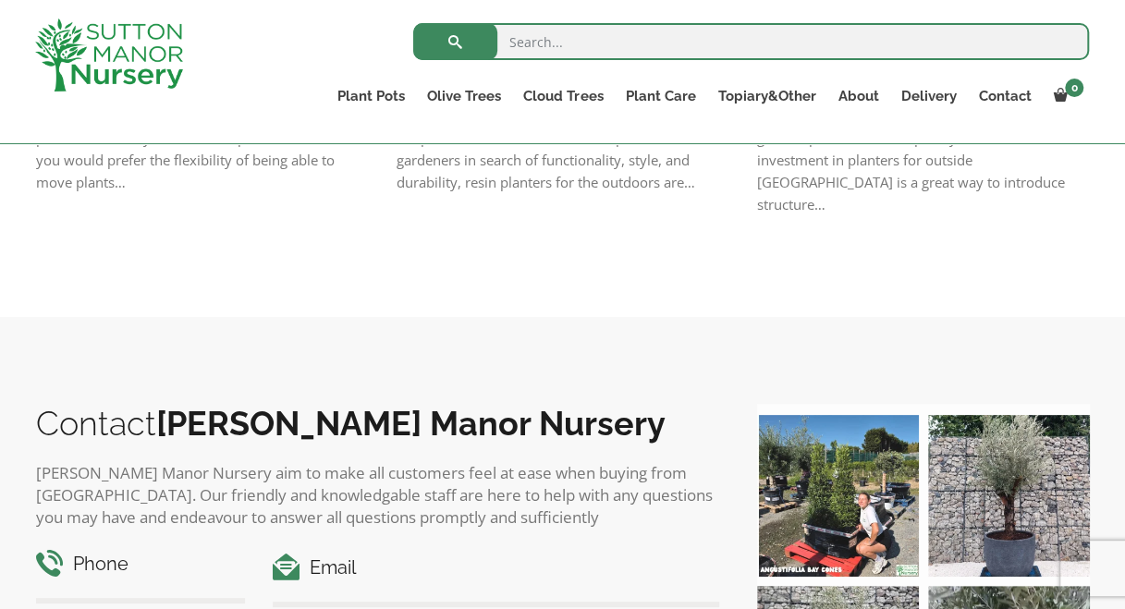
scroll to position [1386, 0]
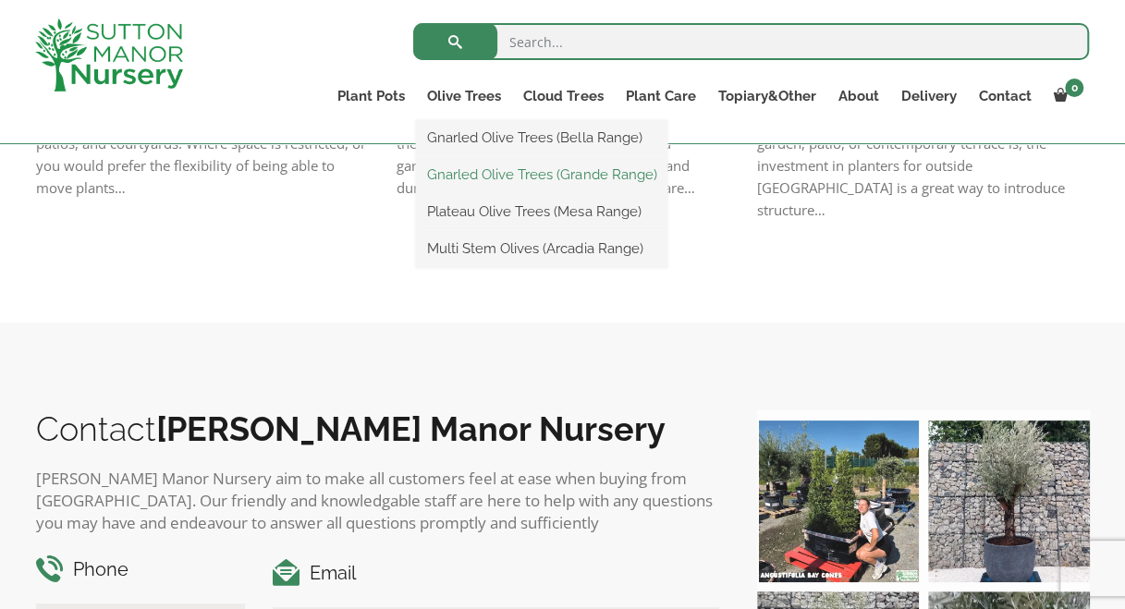
click at [464, 176] on link "Gnarled Olive Trees (Grande Range)" at bounding box center [541, 175] width 251 height 28
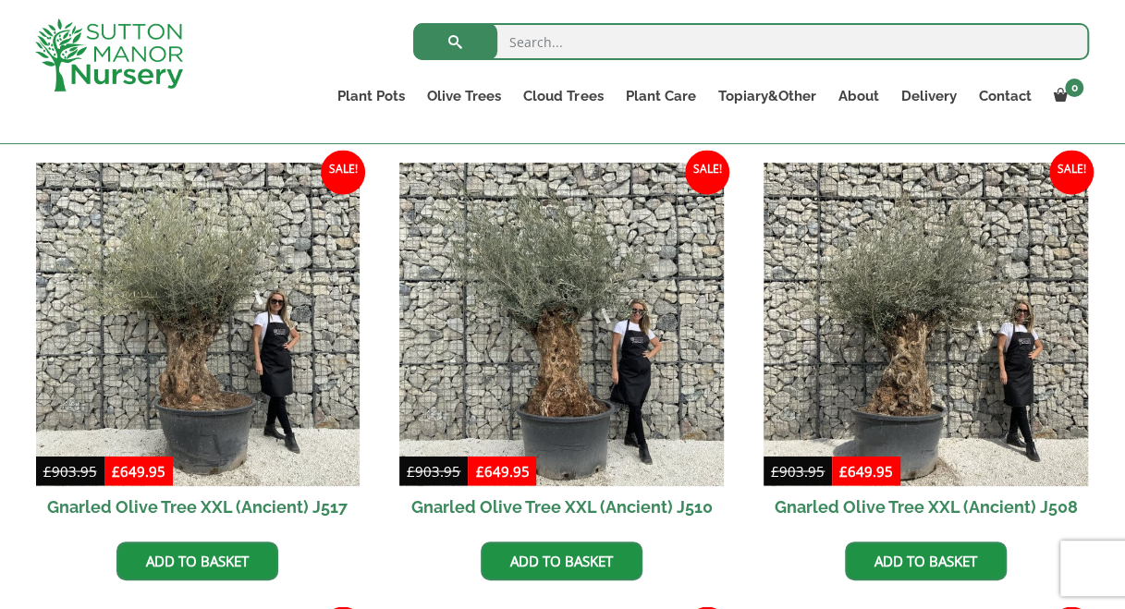
scroll to position [1386, 0]
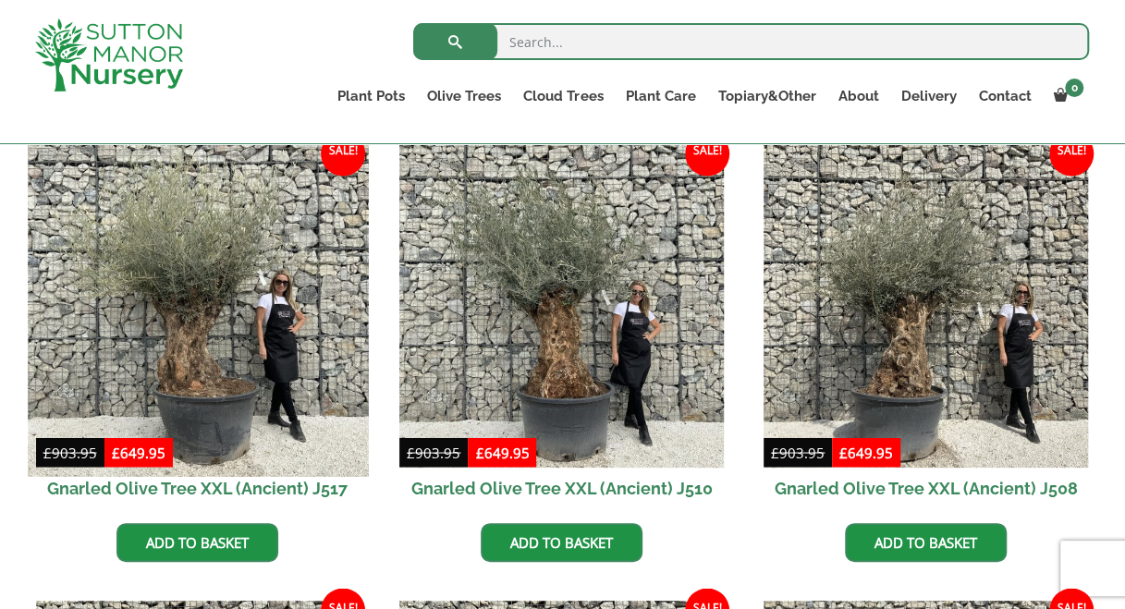
click at [157, 281] on img at bounding box center [198, 306] width 340 height 340
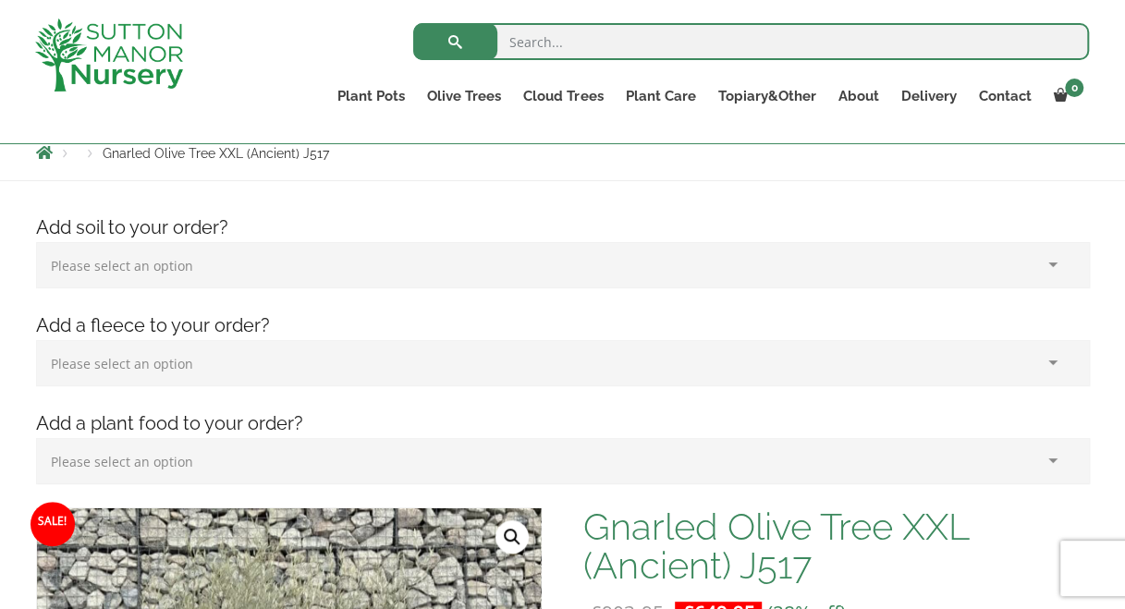
scroll to position [185, 0]
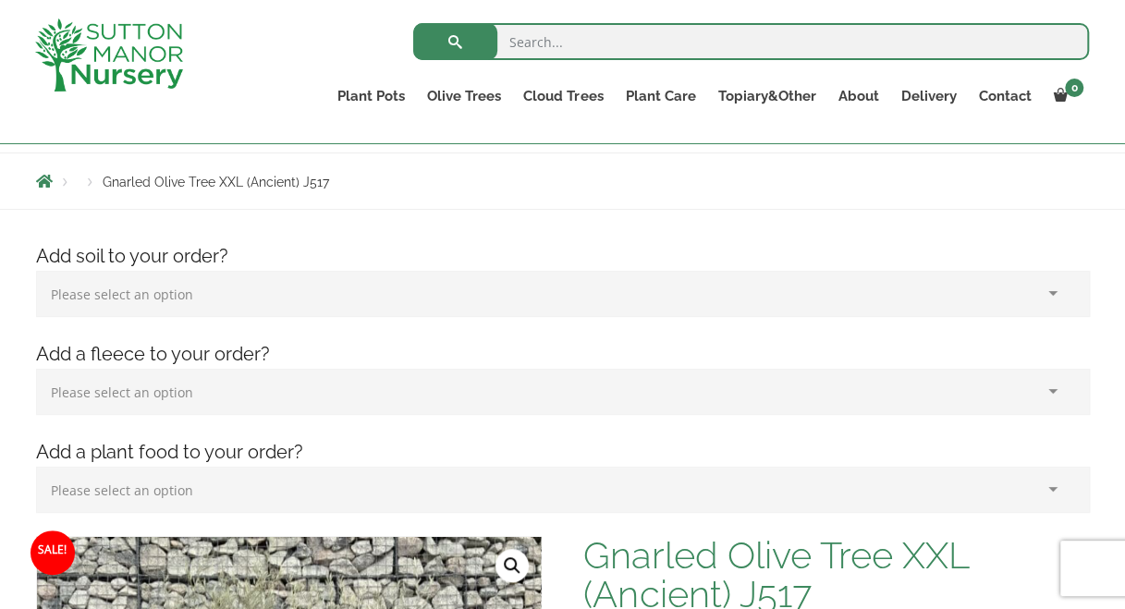
click at [120, 284] on select "Please select an option (x1) 75L Bag (£34.99) (x2) 75L Bag (£69.98) (x3) 75L Ba…" at bounding box center [563, 294] width 1054 height 46
click at [137, 385] on select "Please select an option (x1) Horticultural Fleece (£24.95)" at bounding box center [563, 392] width 1054 height 46
click at [140, 489] on select "Please select an option (x1) Plant Food (£19.99) (x2) Plant Food (£39.98)" at bounding box center [563, 490] width 1054 height 46
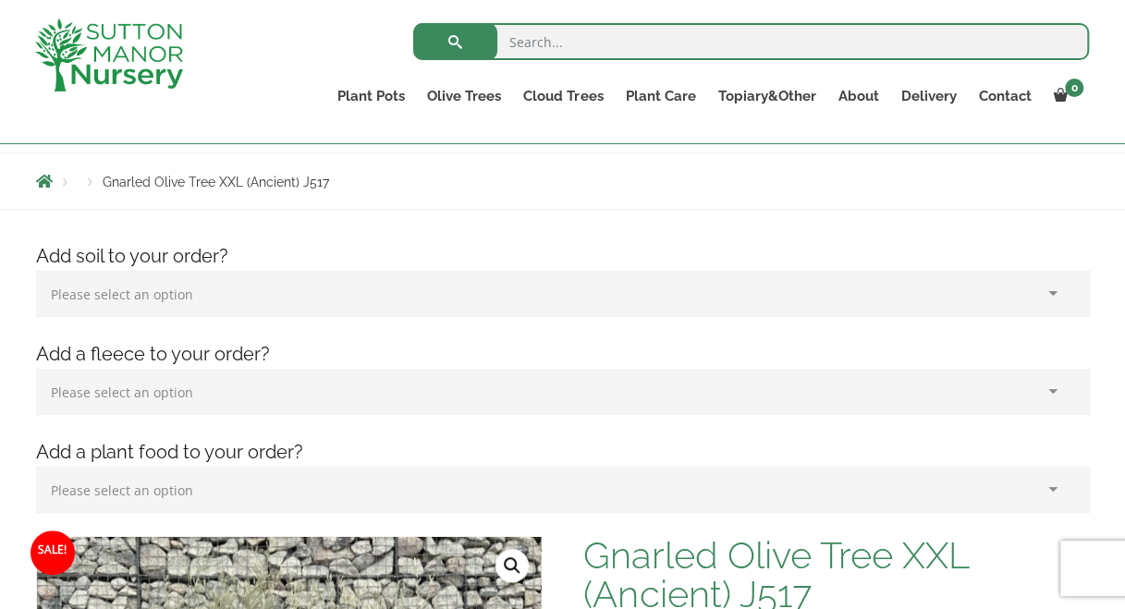
click at [140, 489] on select "Please select an option (x1) Plant Food (£19.99) (x2) Plant Food (£39.98)" at bounding box center [563, 490] width 1054 height 46
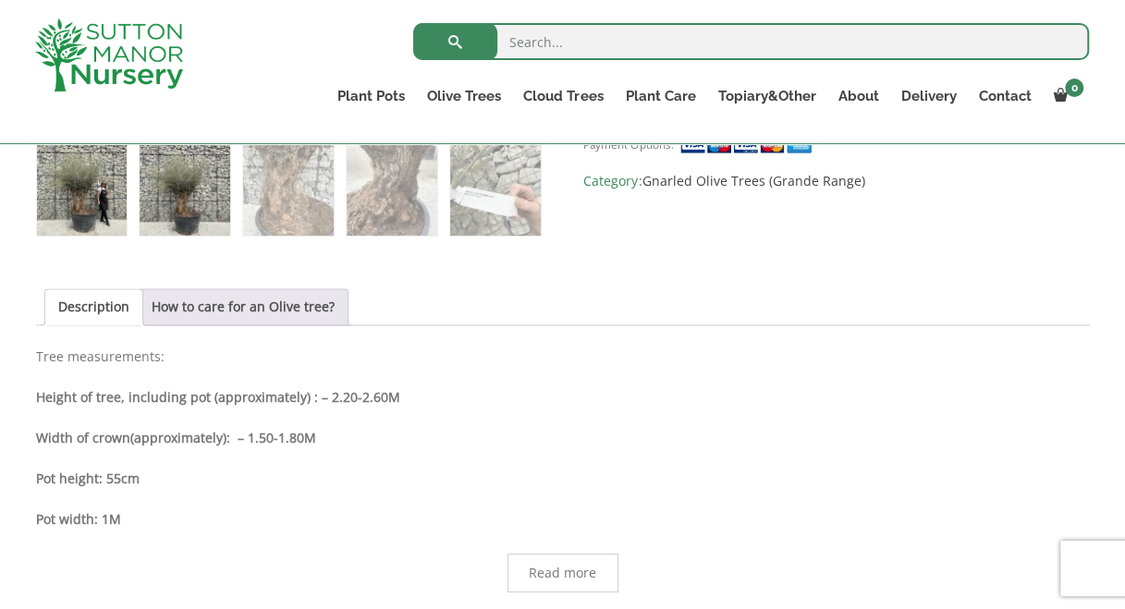
scroll to position [1109, 0]
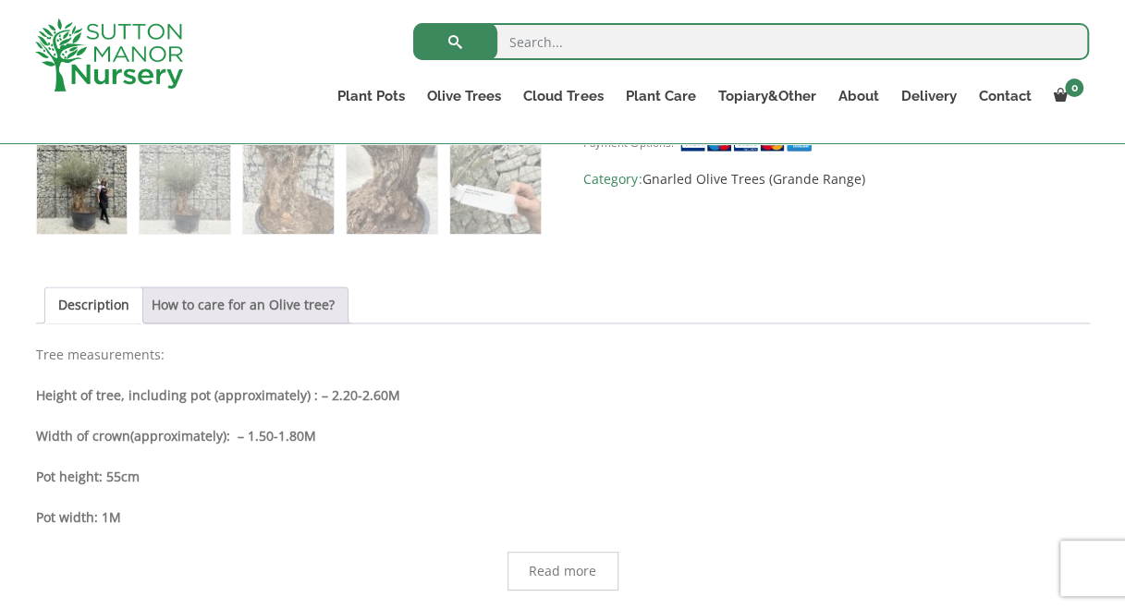
click at [217, 307] on link "How to care for an Olive tree?" at bounding box center [243, 304] width 183 height 35
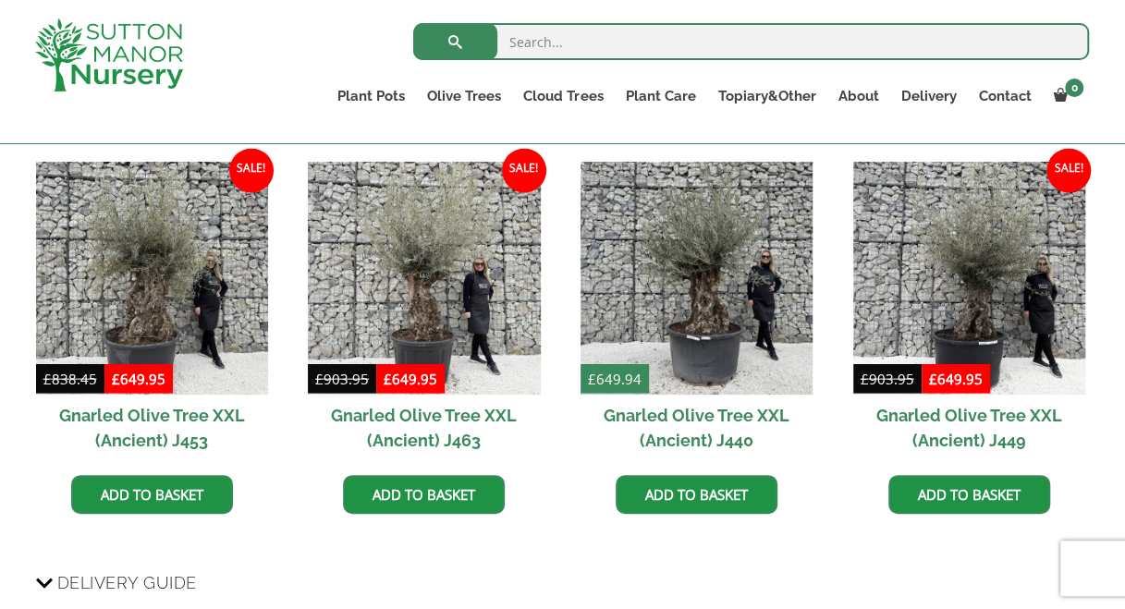
scroll to position [1539, 0]
